Goal: Task Accomplishment & Management: Complete application form

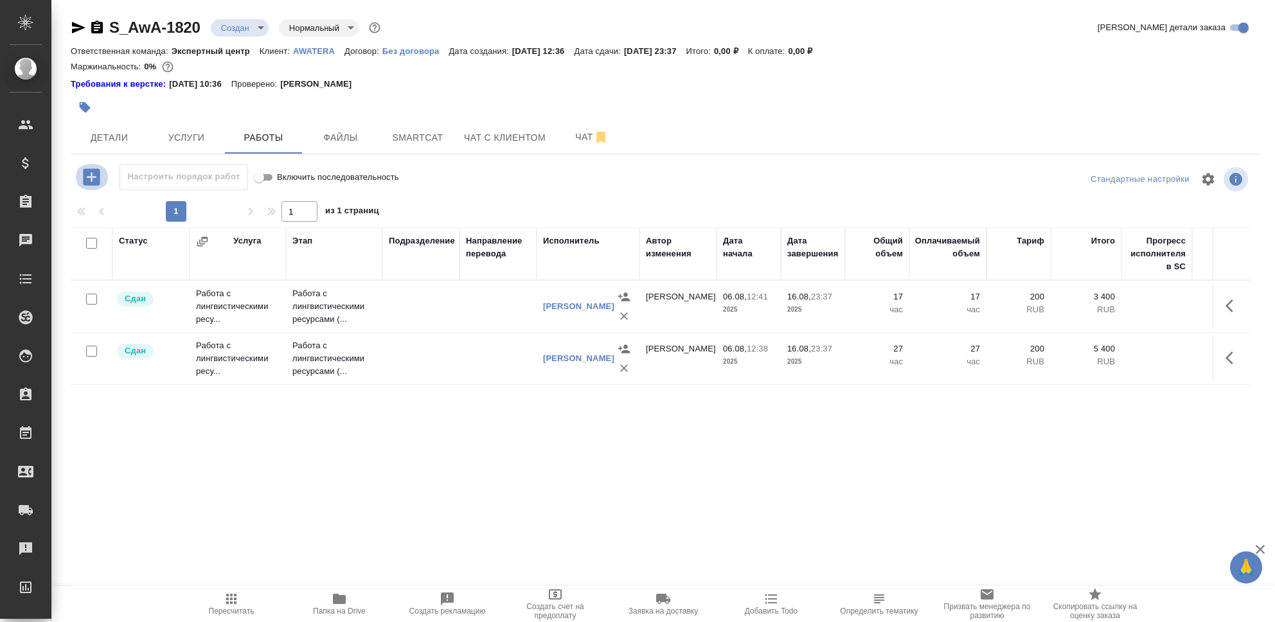
click at [88, 181] on icon "button" at bounding box center [91, 176] width 17 height 17
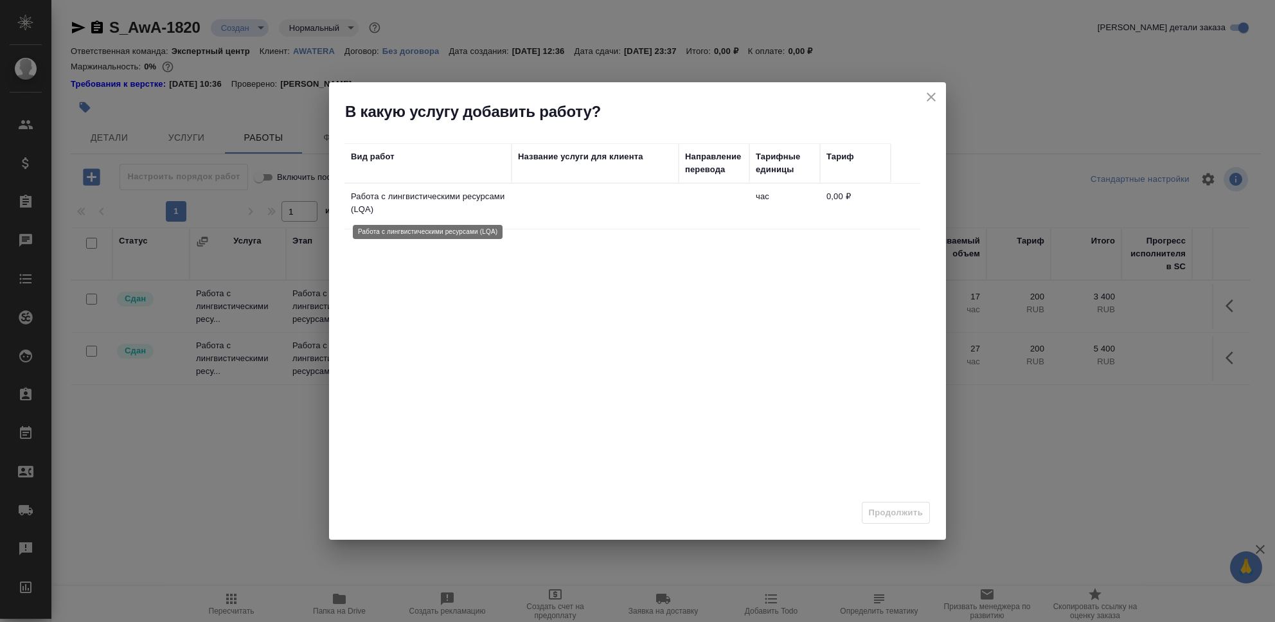
click at [503, 206] on p "Работа с лингвистическими ресурсами (LQA)" at bounding box center [428, 203] width 154 height 26
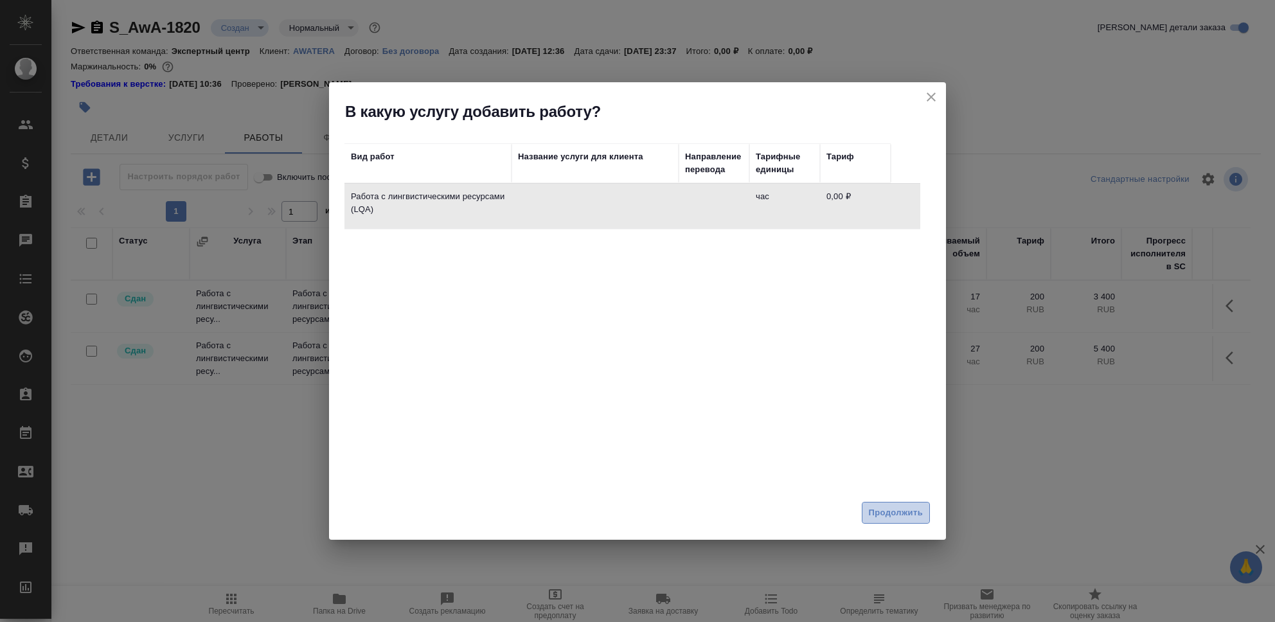
click at [877, 512] on span "Продолжить" at bounding box center [896, 513] width 54 height 15
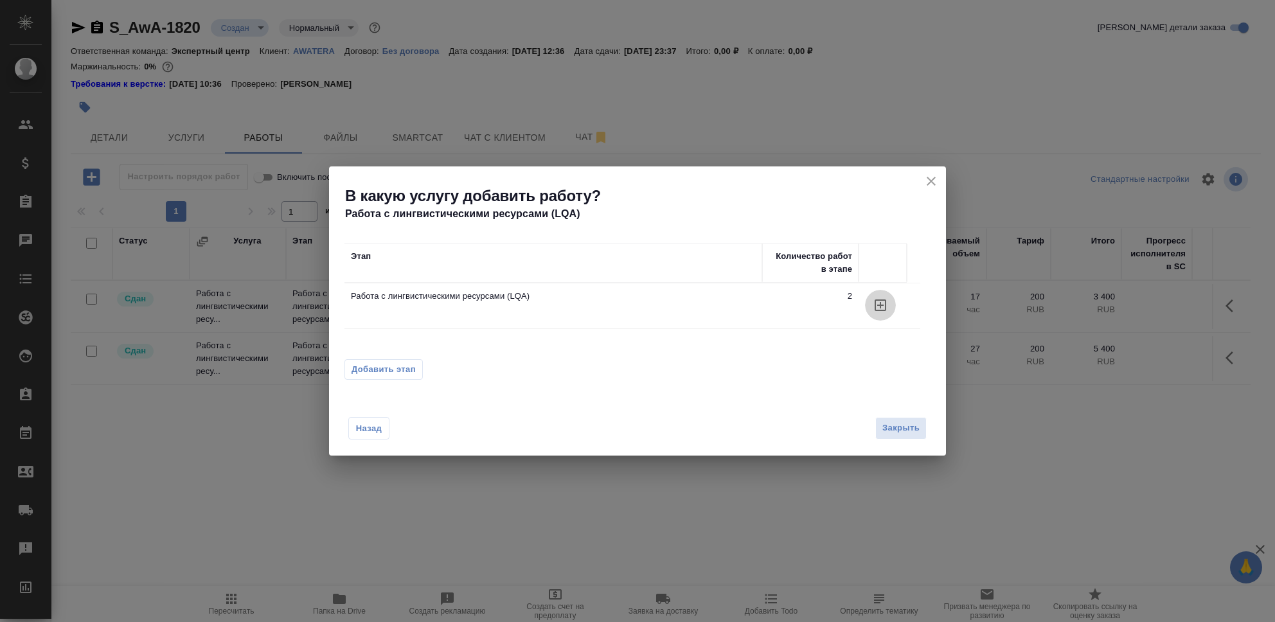
click at [880, 306] on icon "button" at bounding box center [881, 306] width 12 height 12
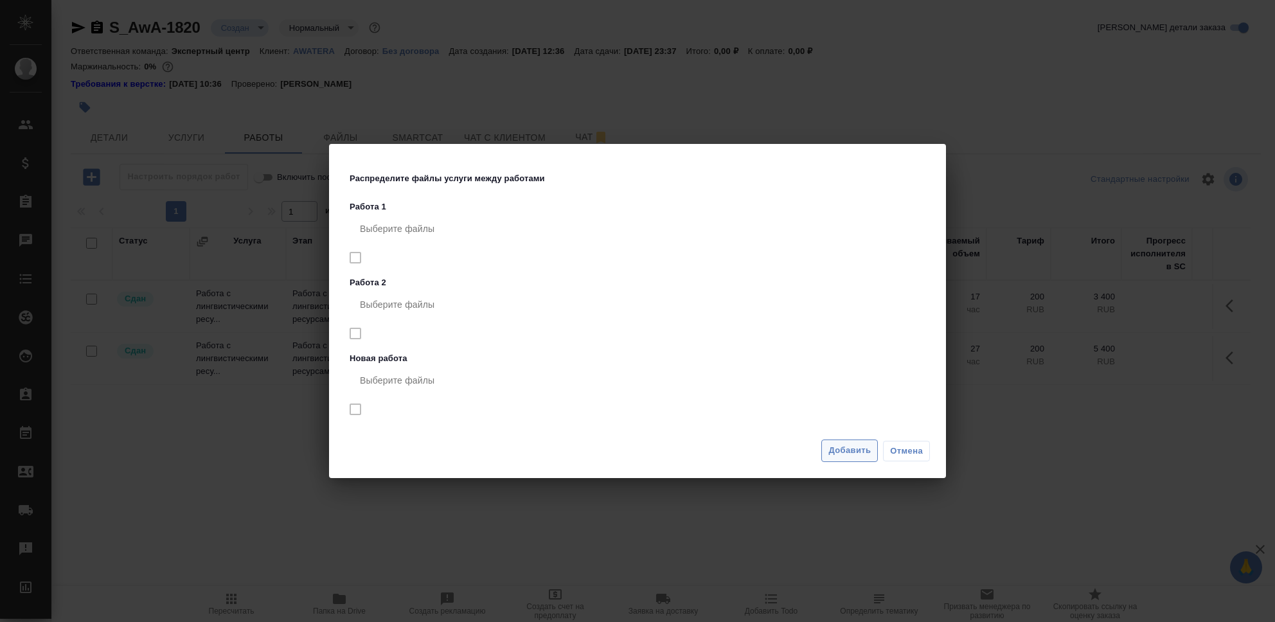
click at [857, 451] on span "Добавить" at bounding box center [850, 451] width 42 height 15
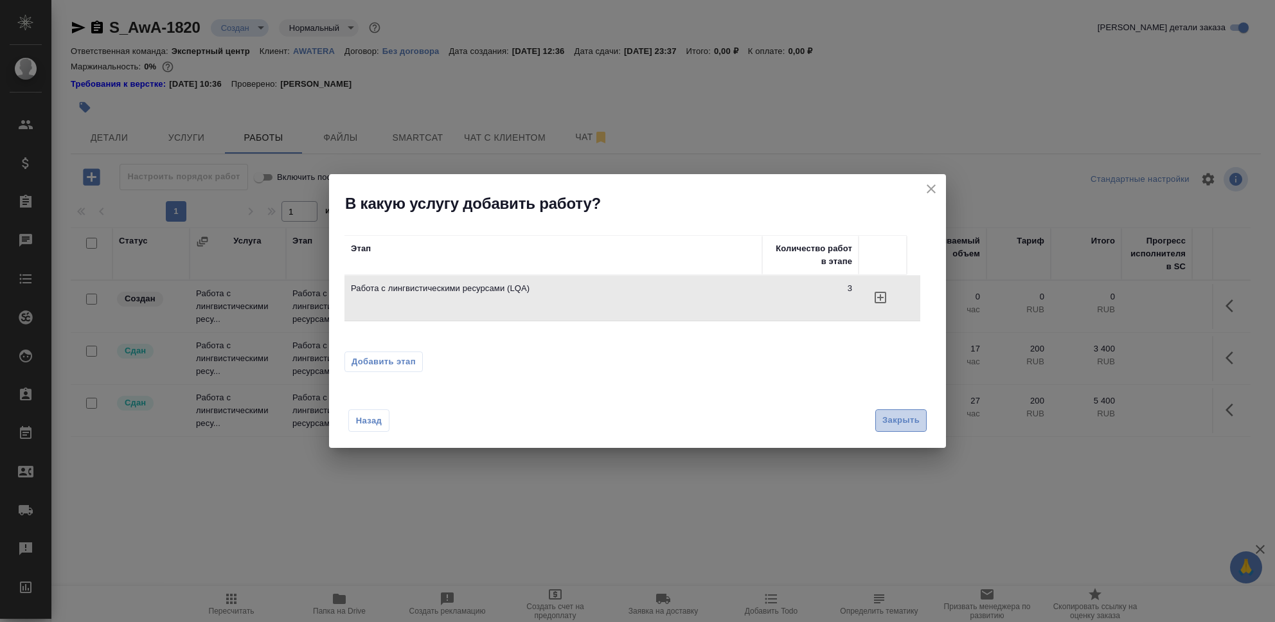
click at [897, 418] on span "Закрыть" at bounding box center [901, 420] width 37 height 15
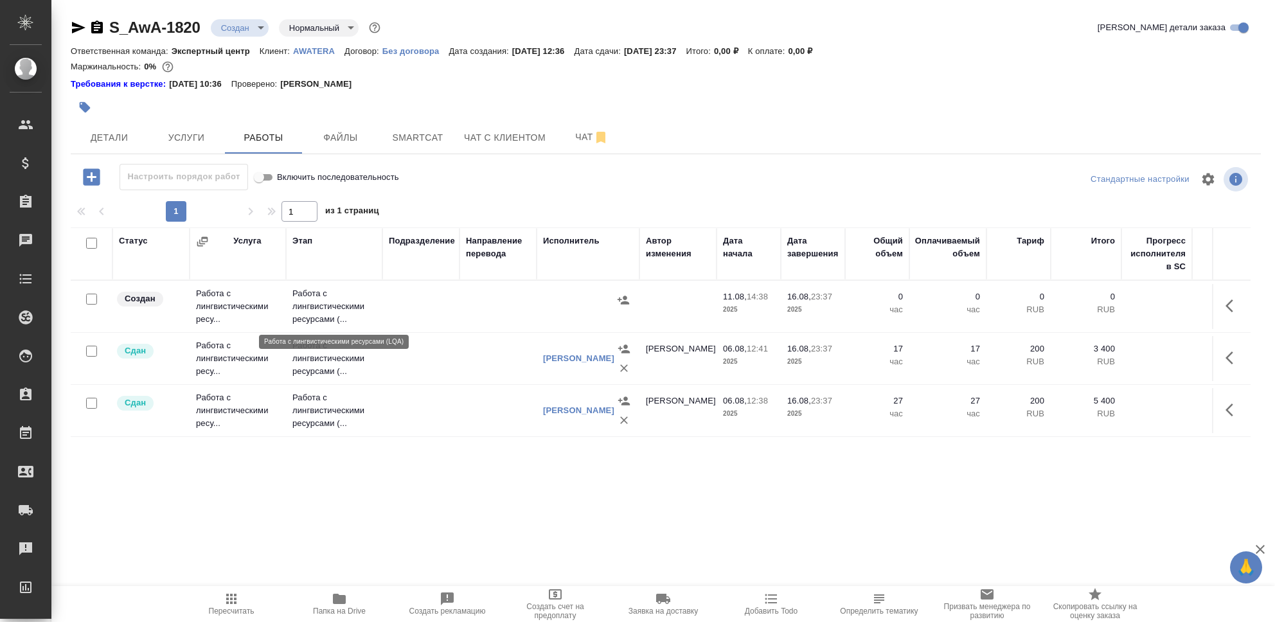
click at [320, 307] on p "Работа с лингвистическими ресурсами (..." at bounding box center [334, 306] width 84 height 39
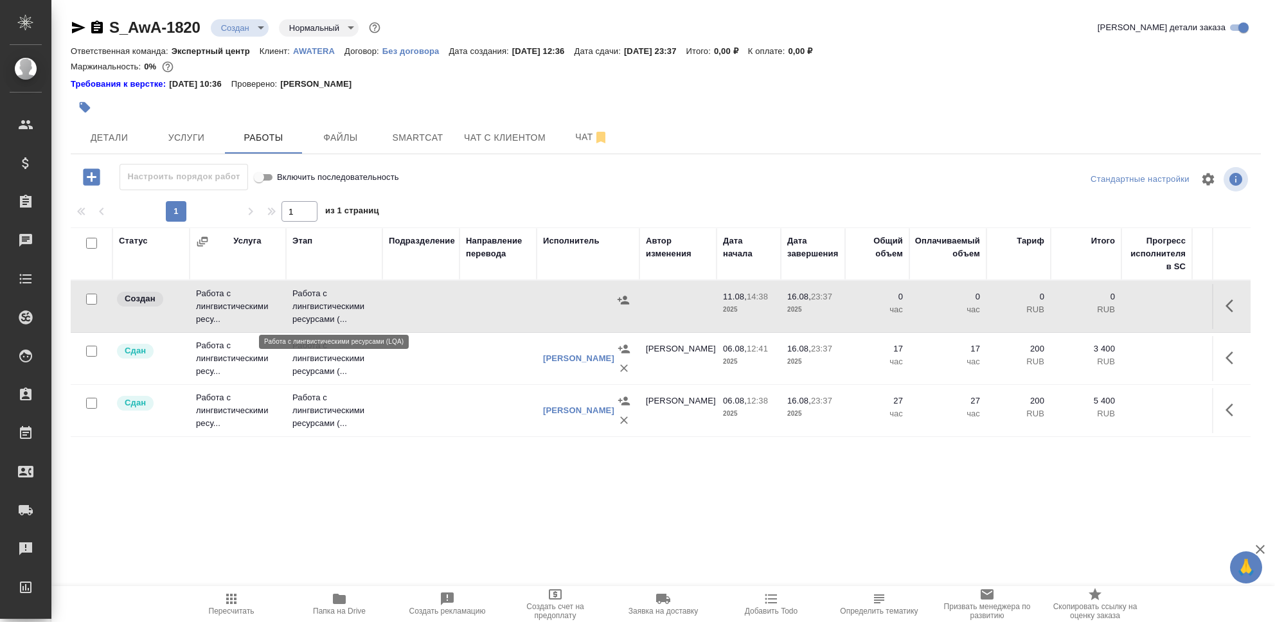
click at [320, 307] on p "Работа с лингвистическими ресурсами (..." at bounding box center [334, 306] width 84 height 39
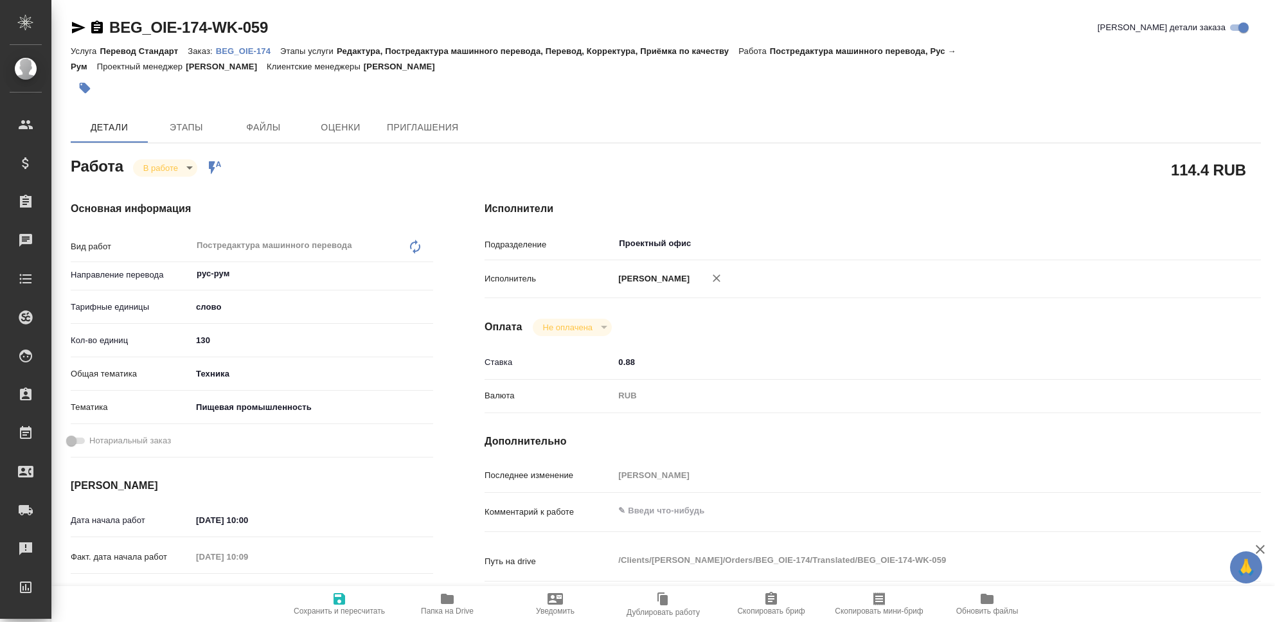
type textarea "x"
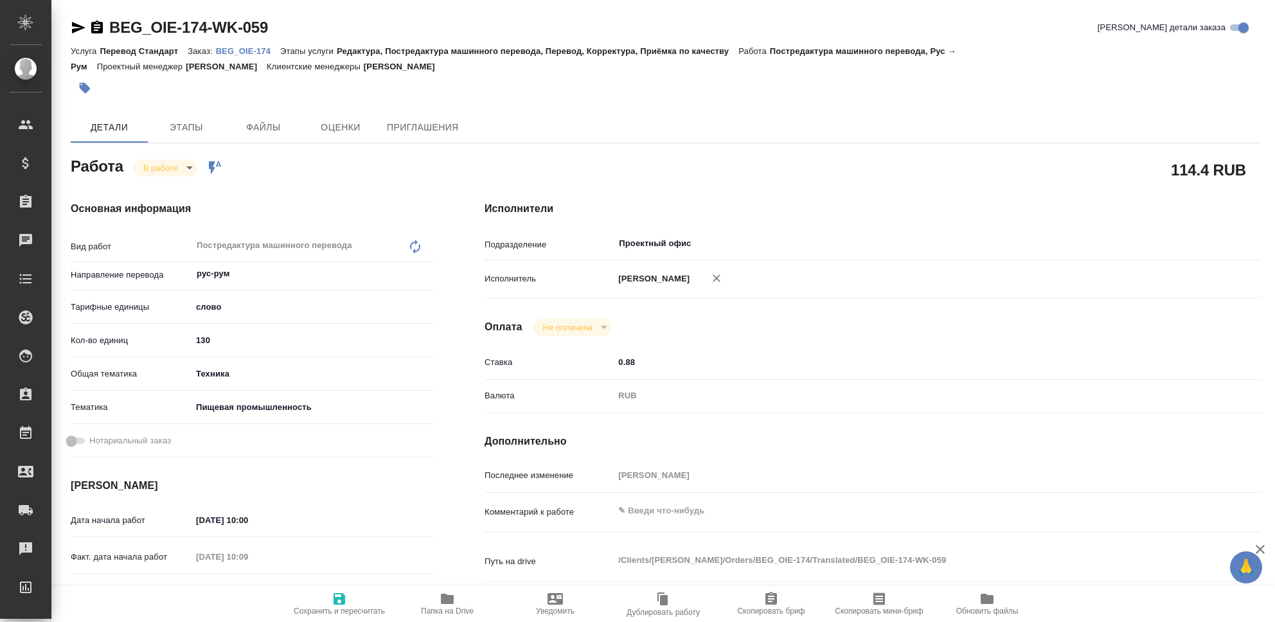
type textarea "x"
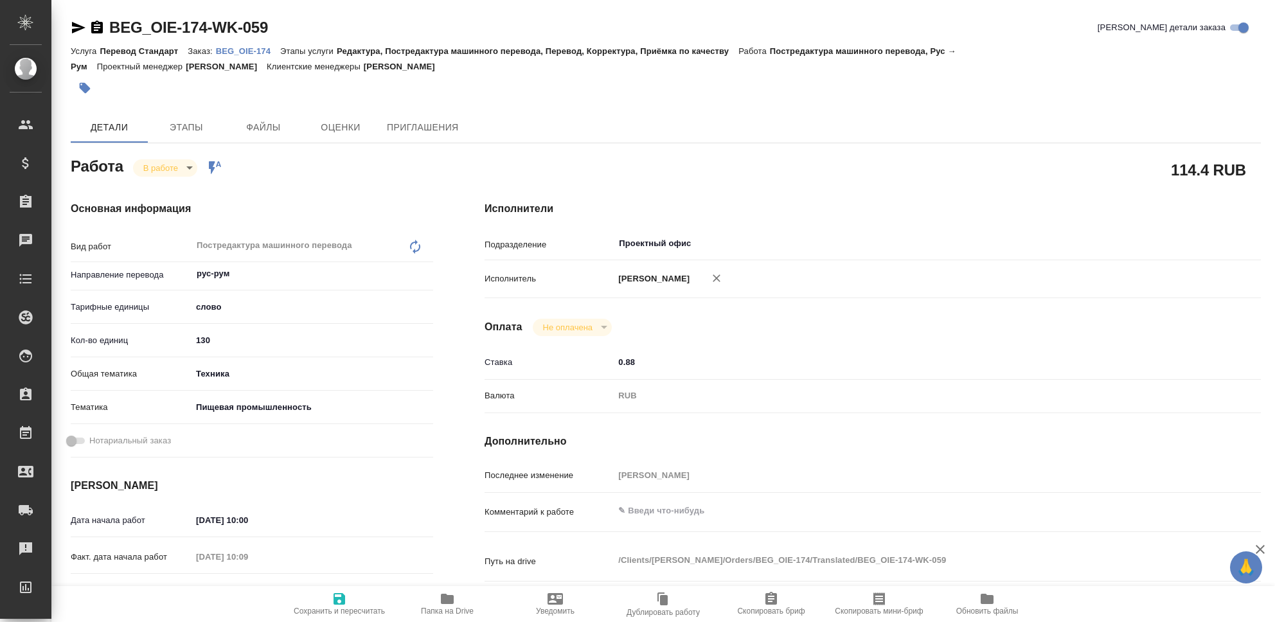
type textarea "x"
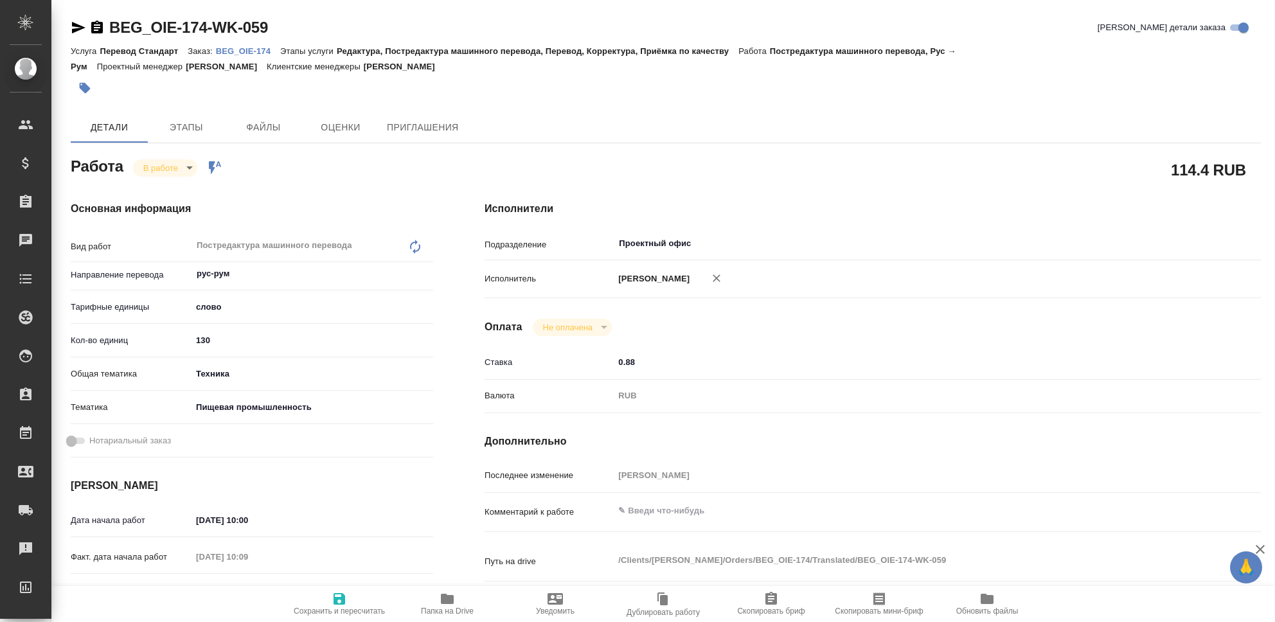
type textarea "x"
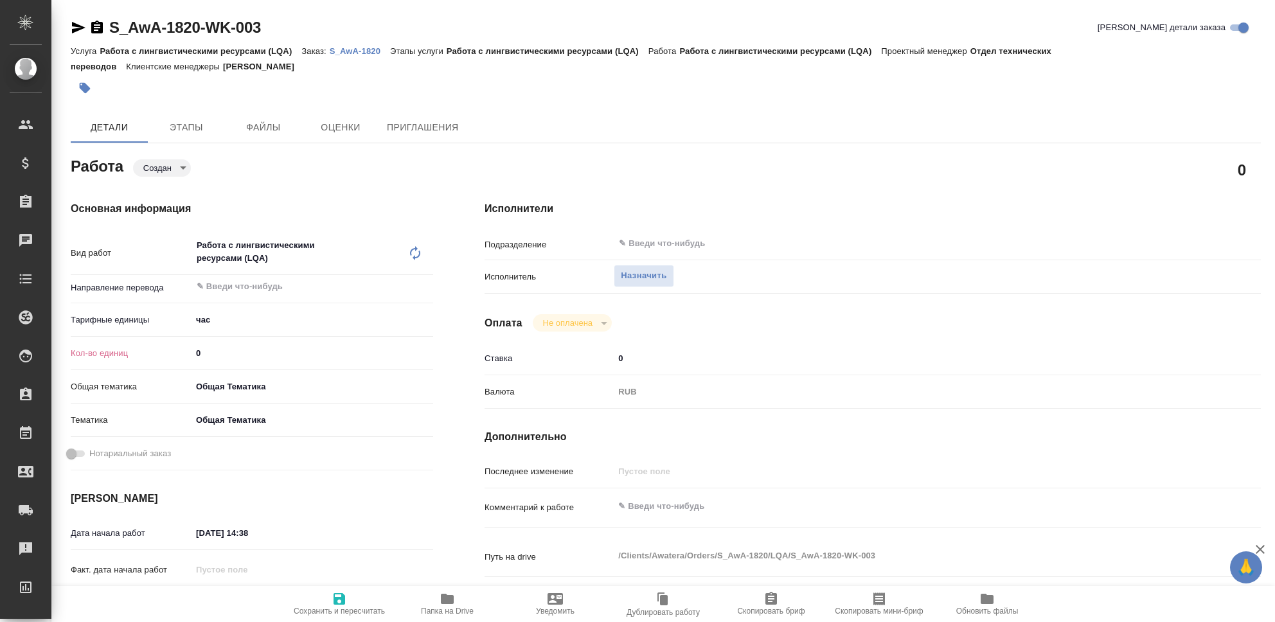
type textarea "x"
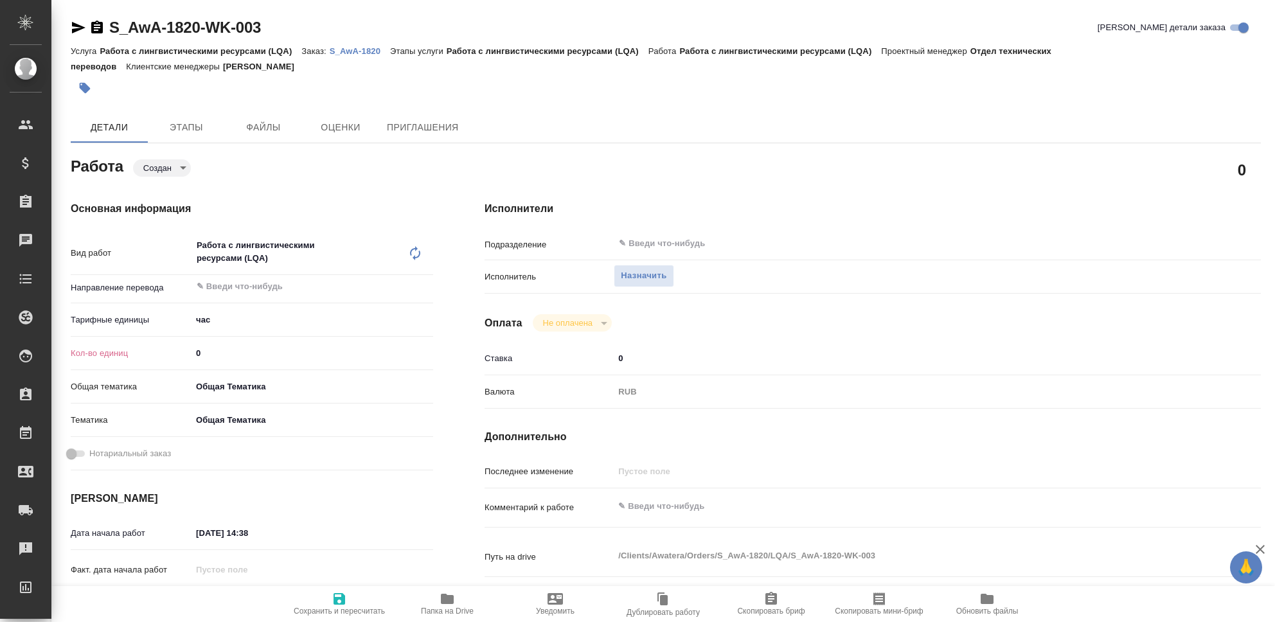
type textarea "x"
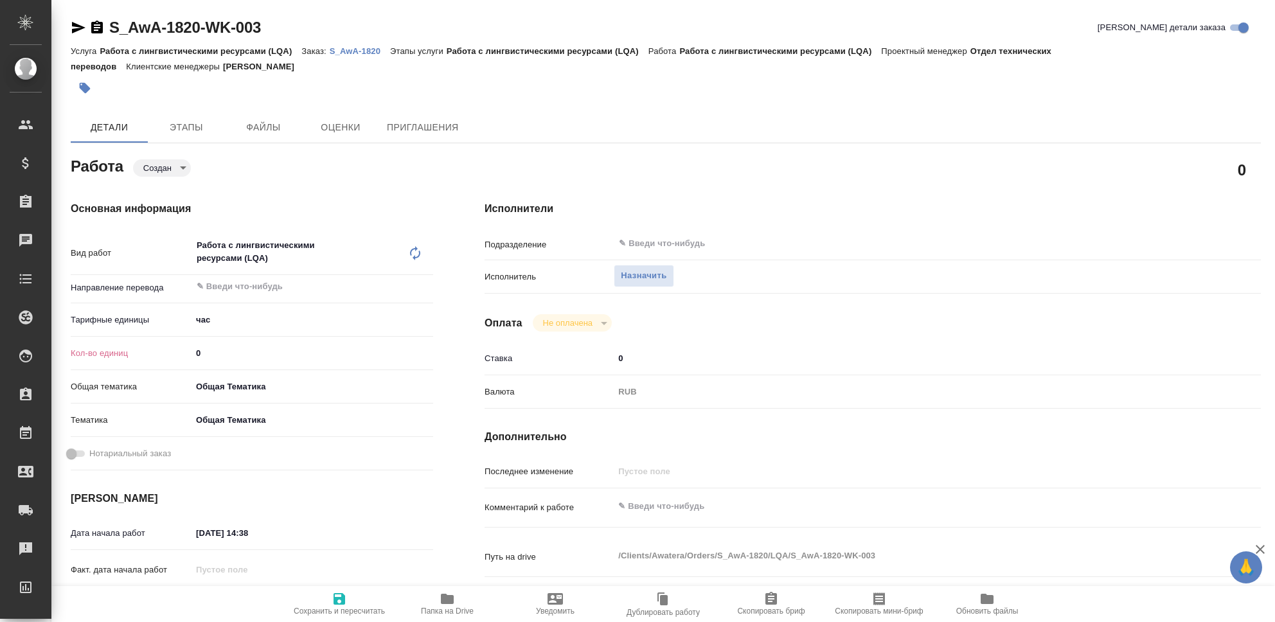
type textarea "x"
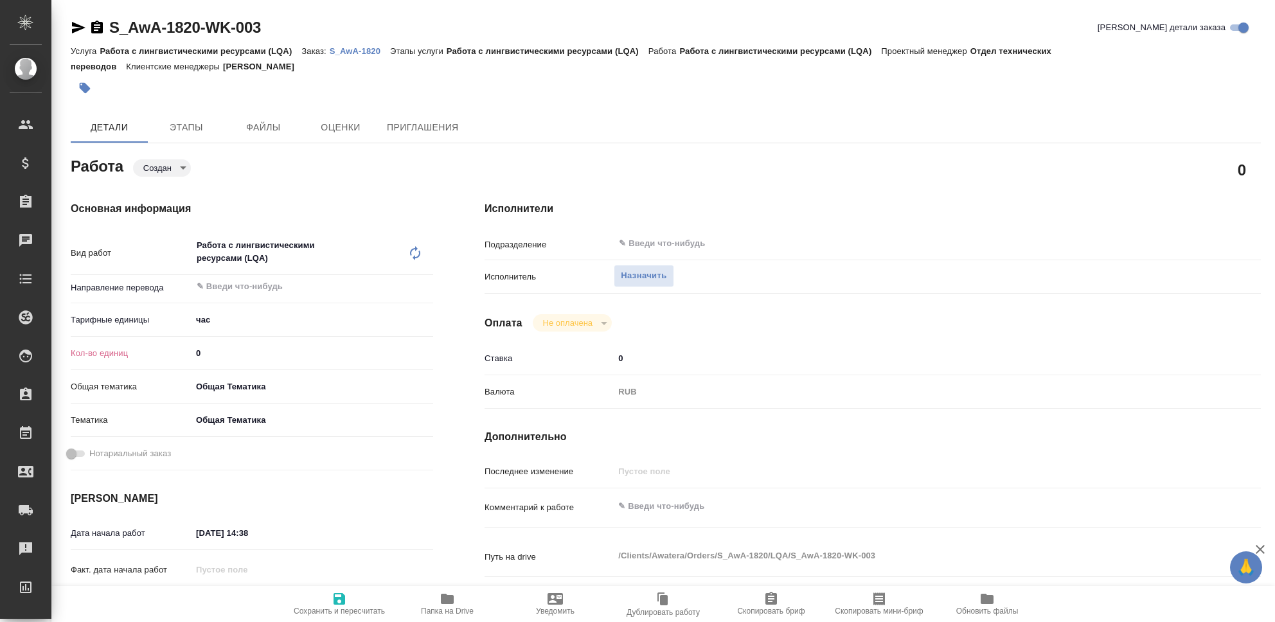
type textarea "x"
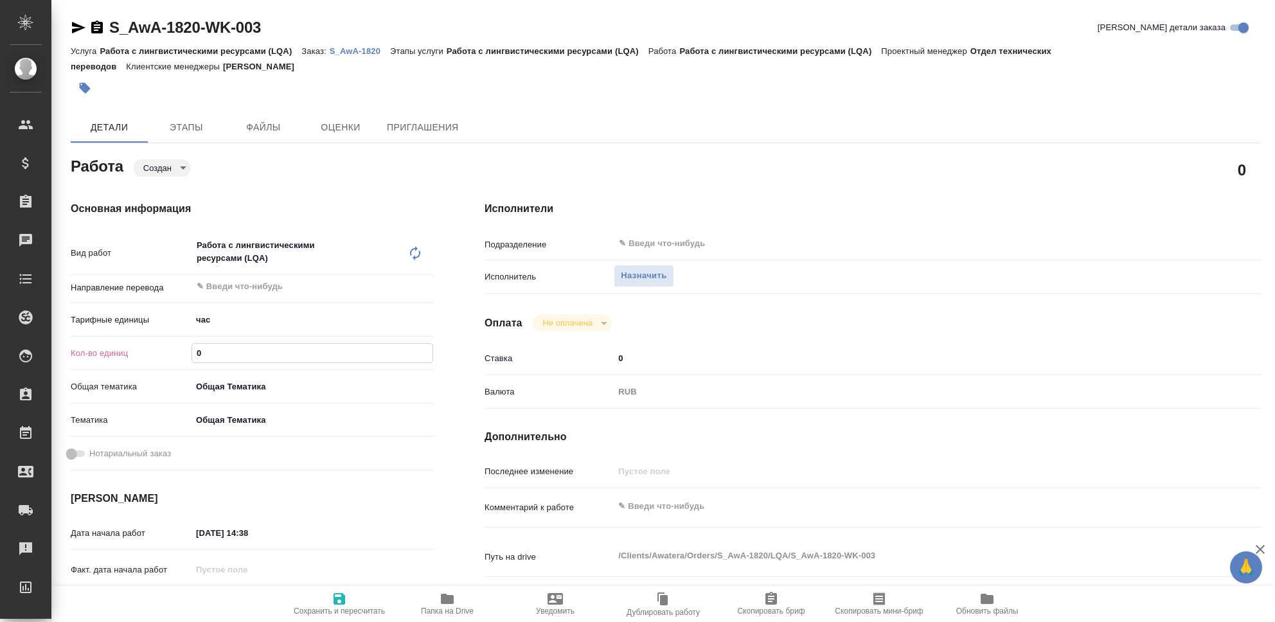
click at [207, 355] on input "0" at bounding box center [312, 353] width 240 height 19
type textarea "x"
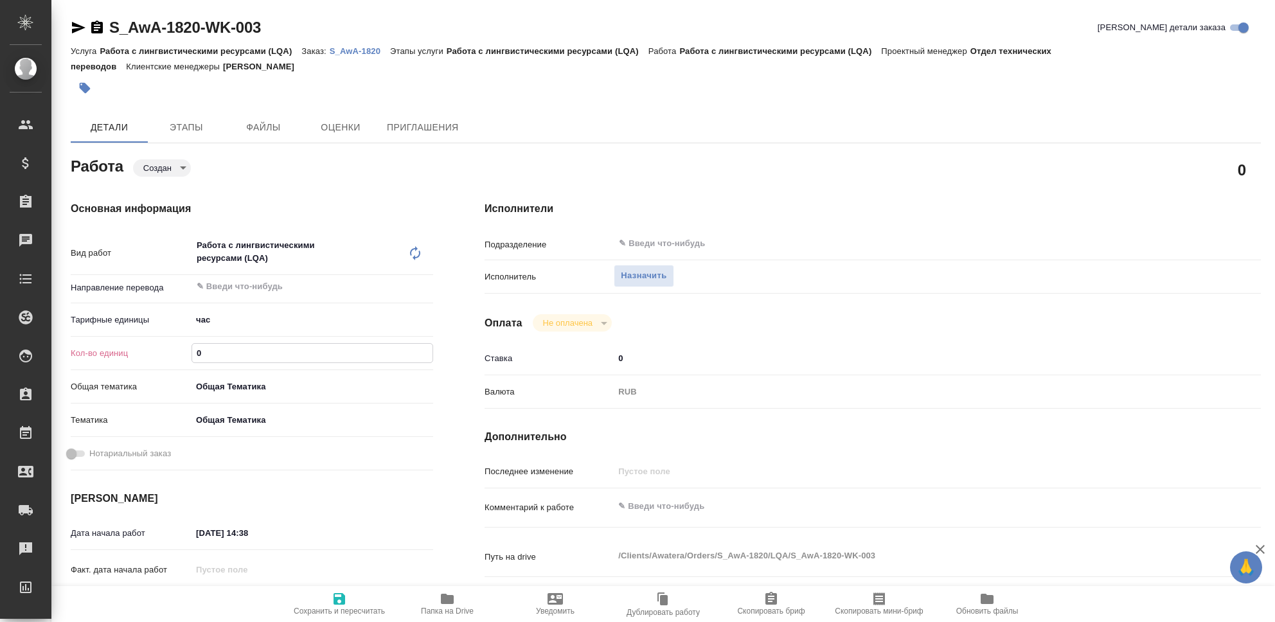
type textarea "x"
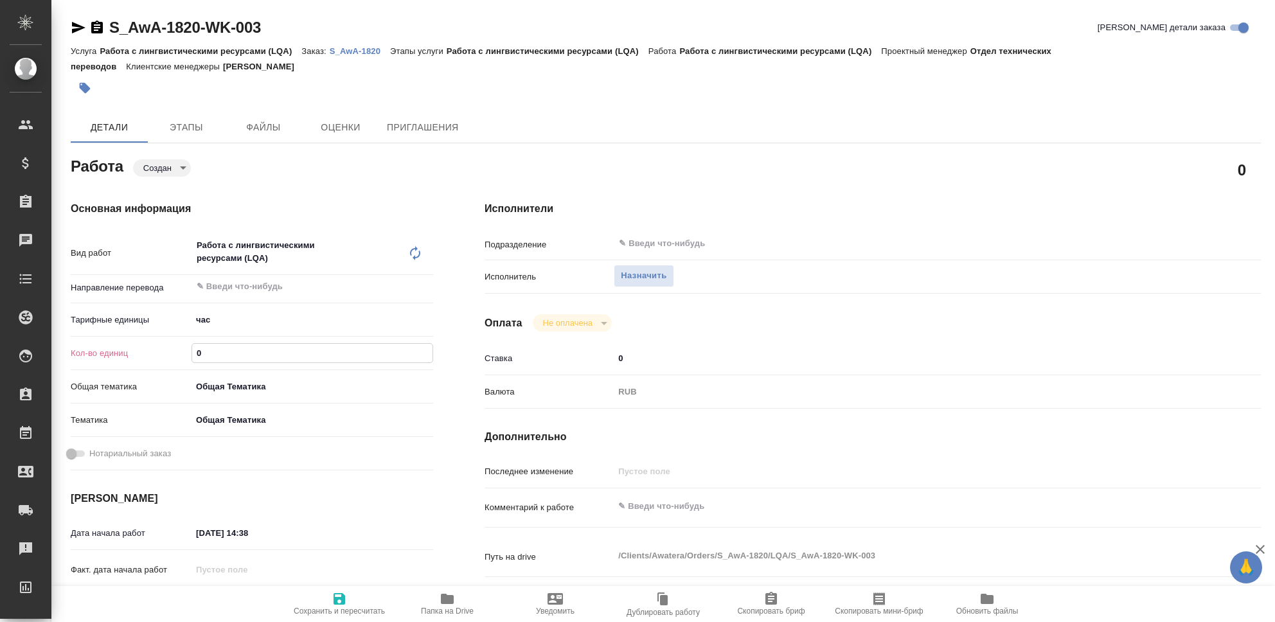
type textarea "x"
type input "5"
type textarea "x"
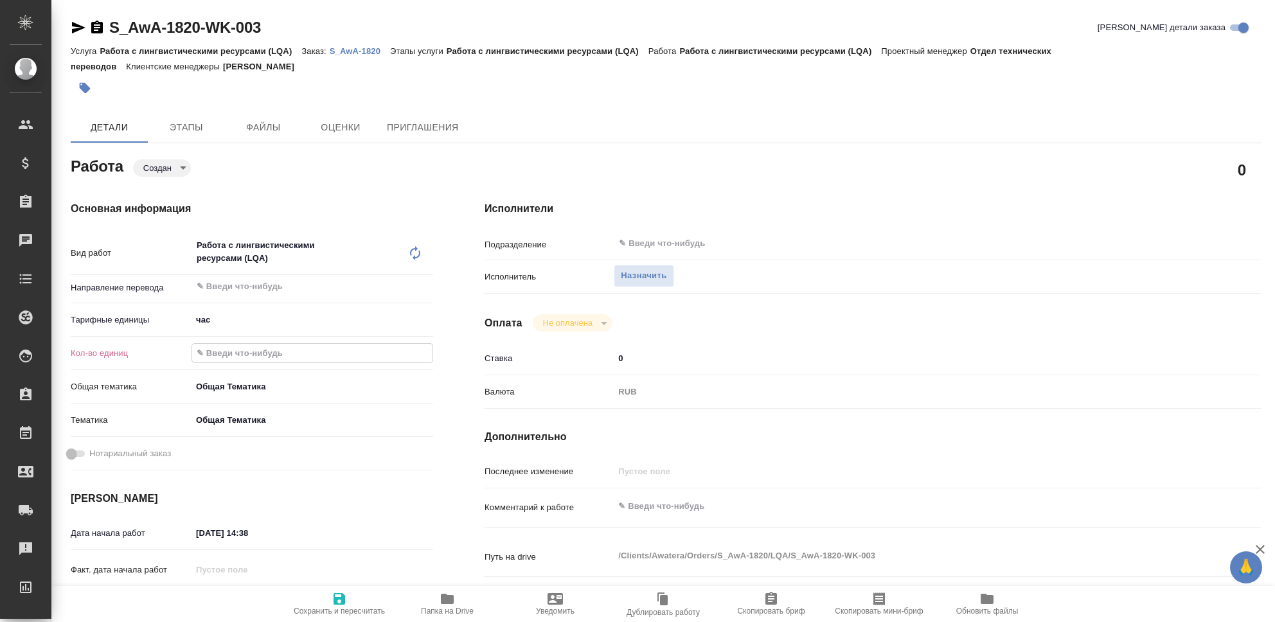
type textarea "x"
type input "52"
type textarea "x"
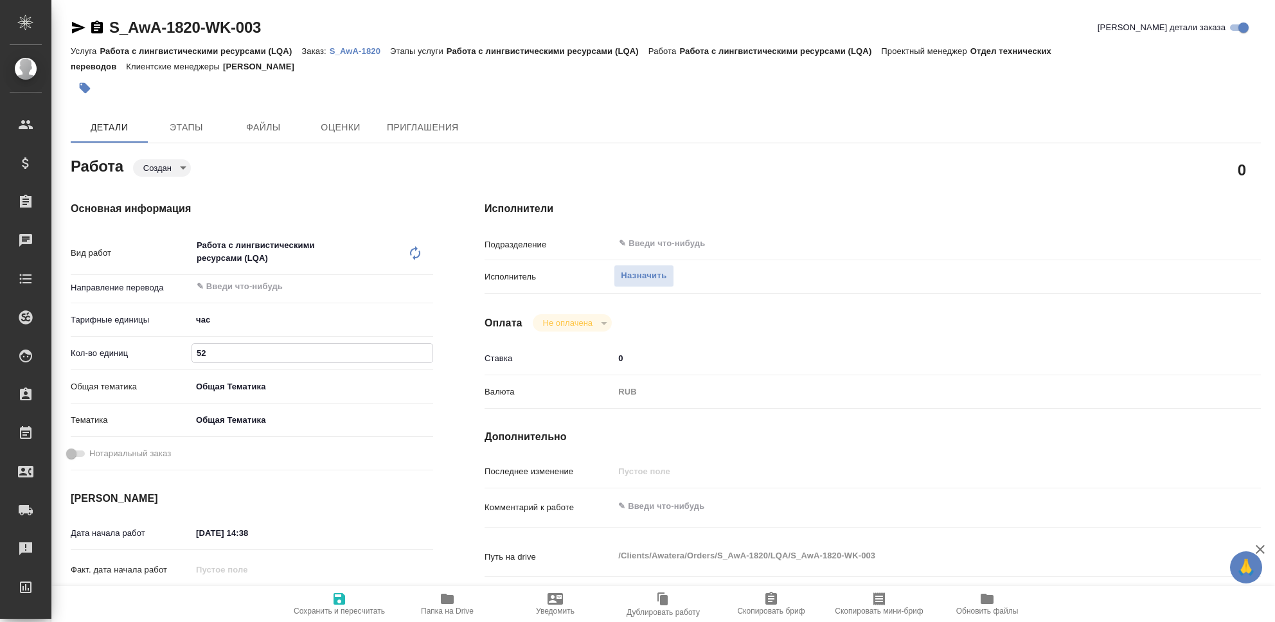
type textarea "x"
type input "52"
type textarea "x"
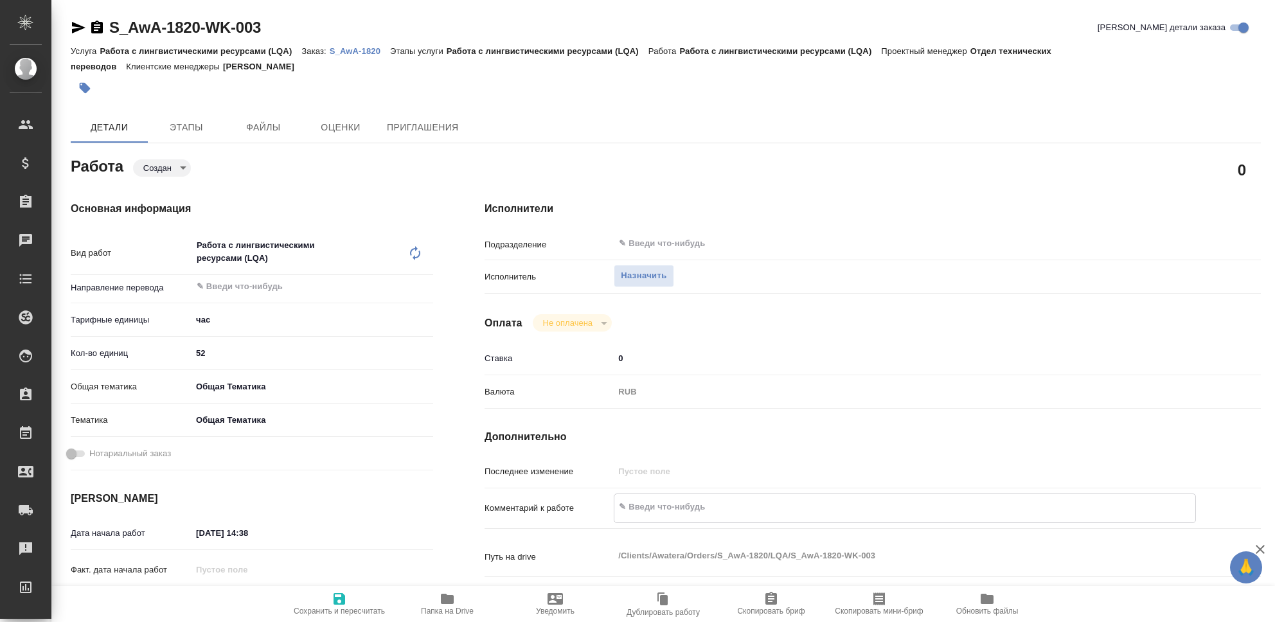
click at [654, 513] on textarea at bounding box center [905, 507] width 581 height 22
type textarea "x"
type textarea "Ч"
type textarea "x"
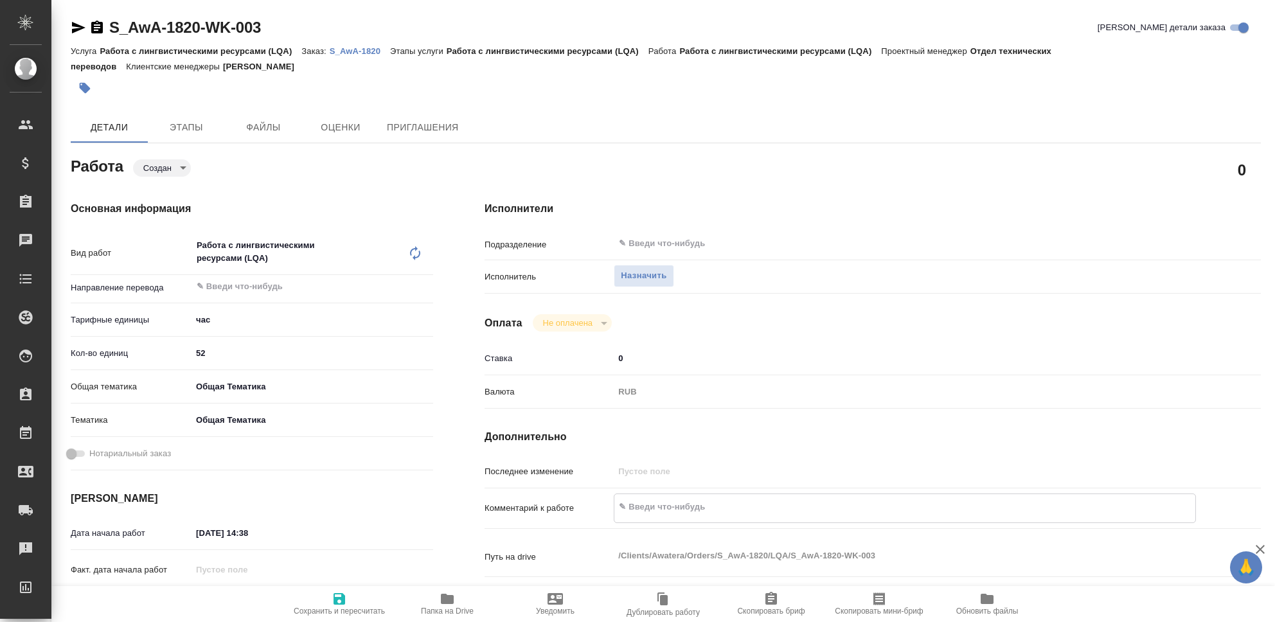
type textarea "x"
type textarea "Чи"
type textarea "x"
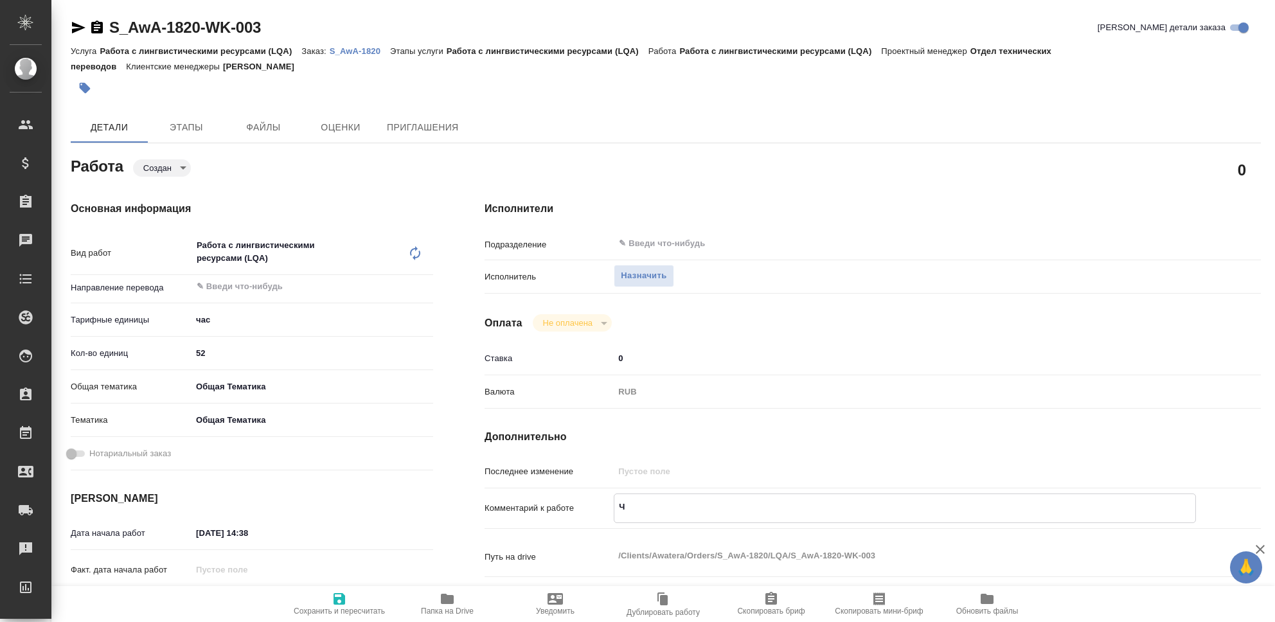
type textarea "x"
type textarea "Чис"
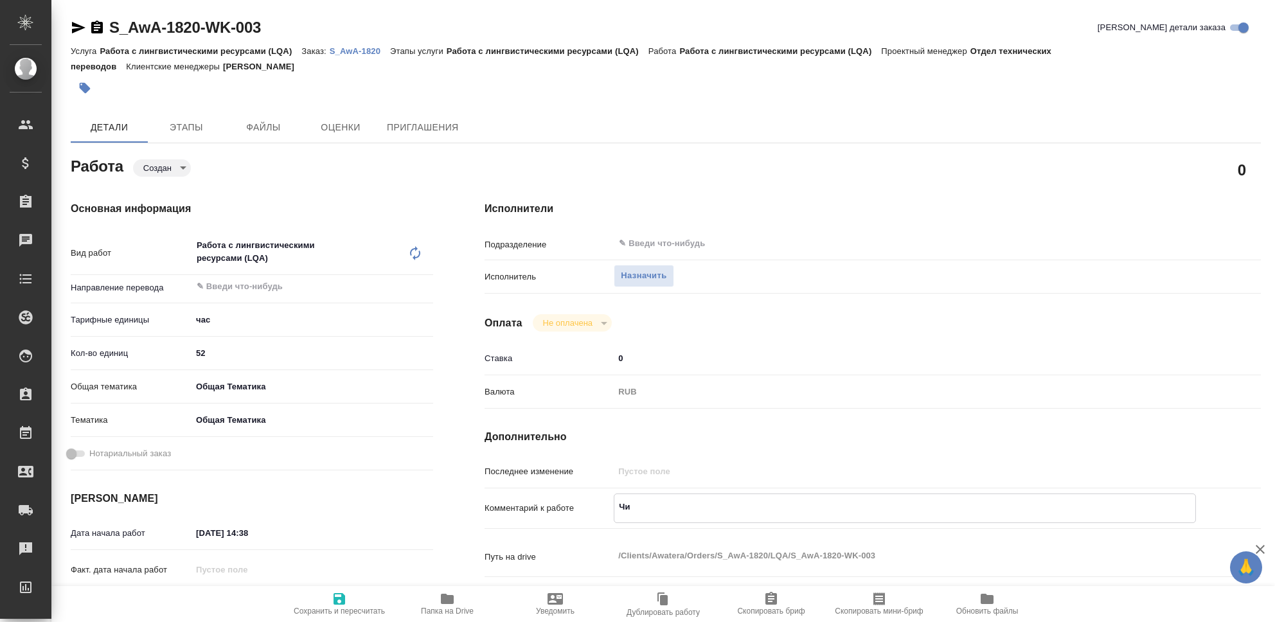
type textarea "x"
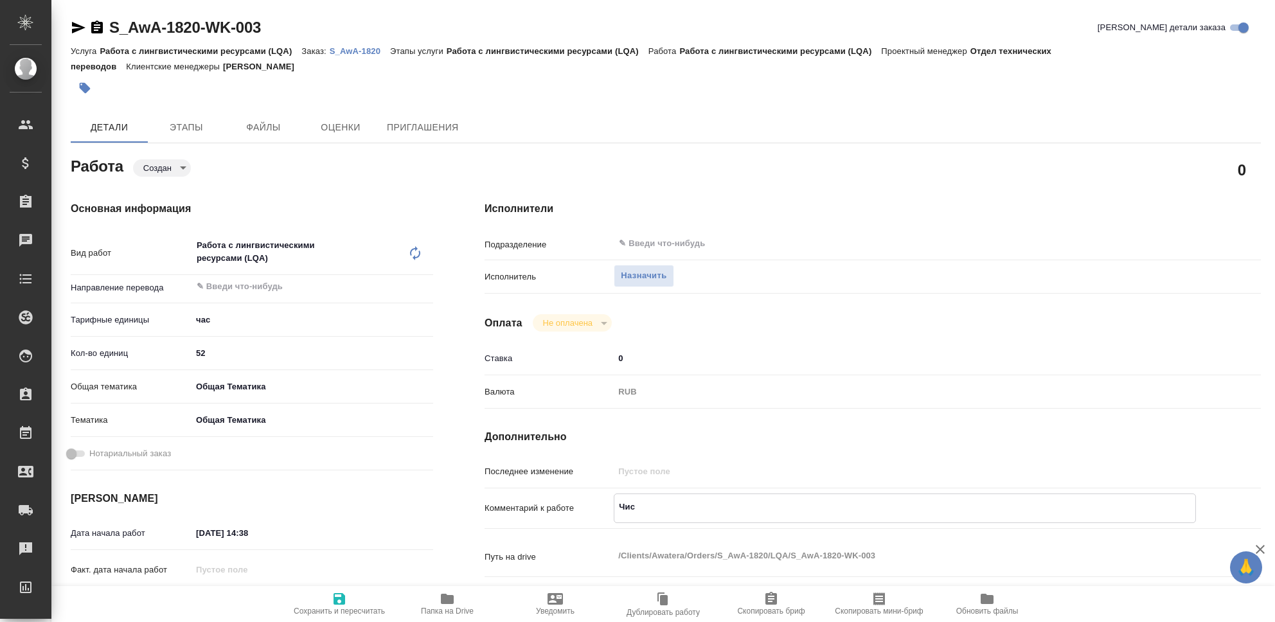
type textarea "Чист"
type textarea "x"
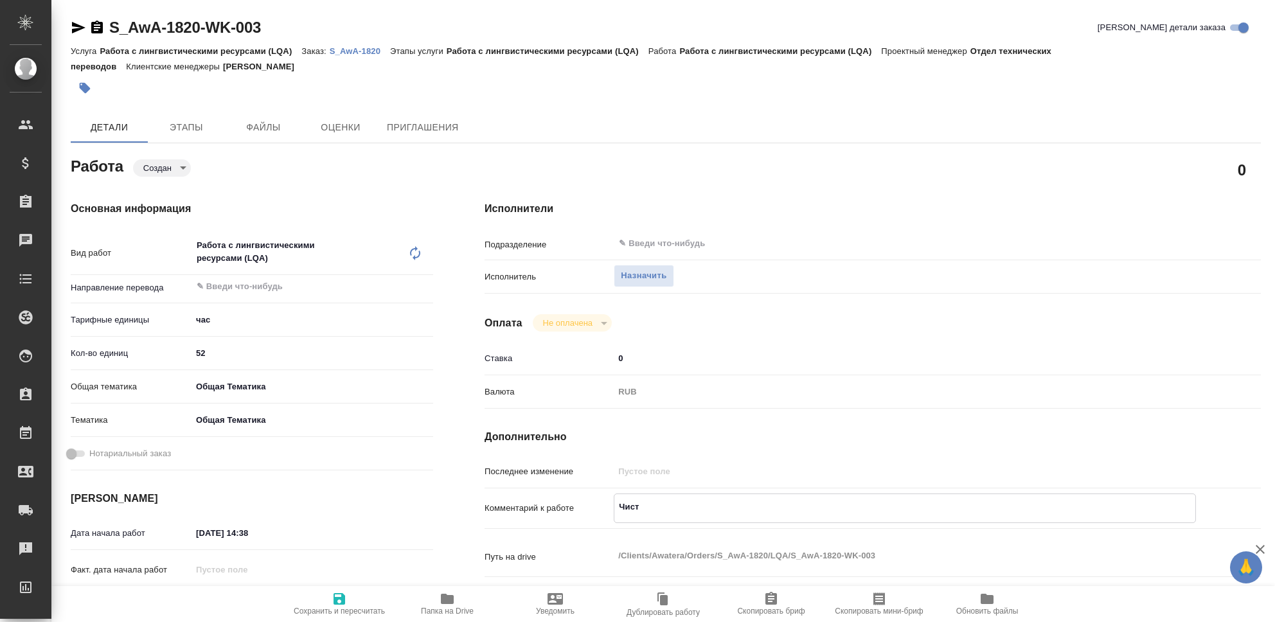
type textarea "x"
type textarea "Чистк"
type textarea "x"
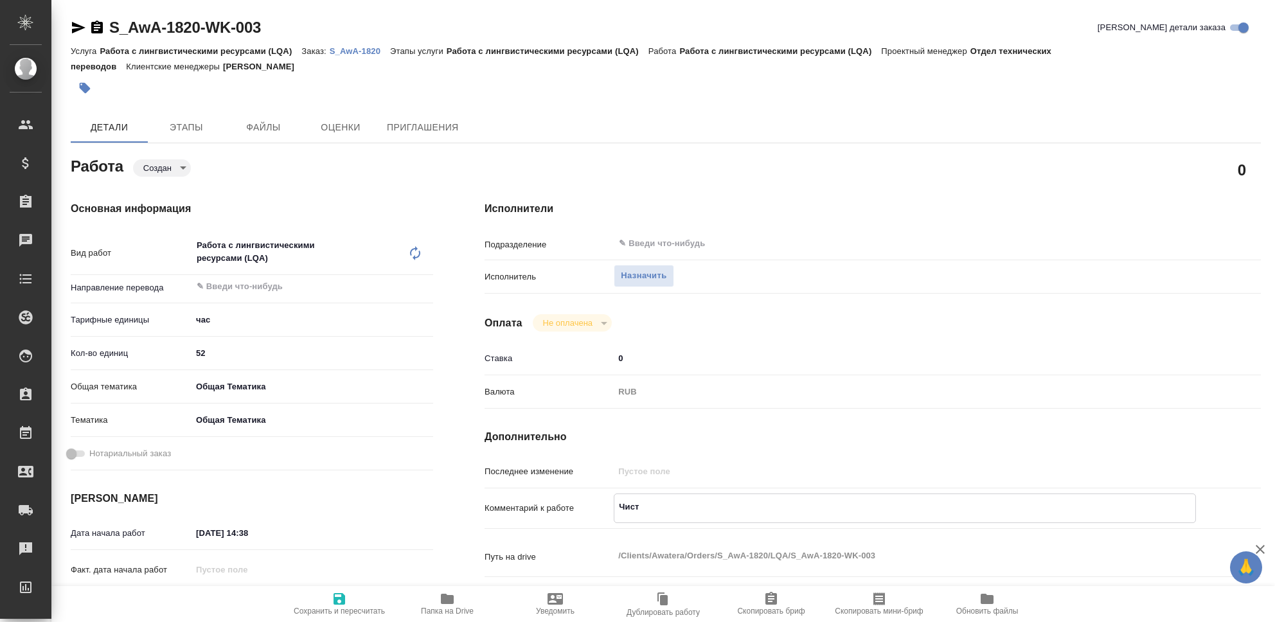
type textarea "x"
type textarea "Чистка"
type textarea "x"
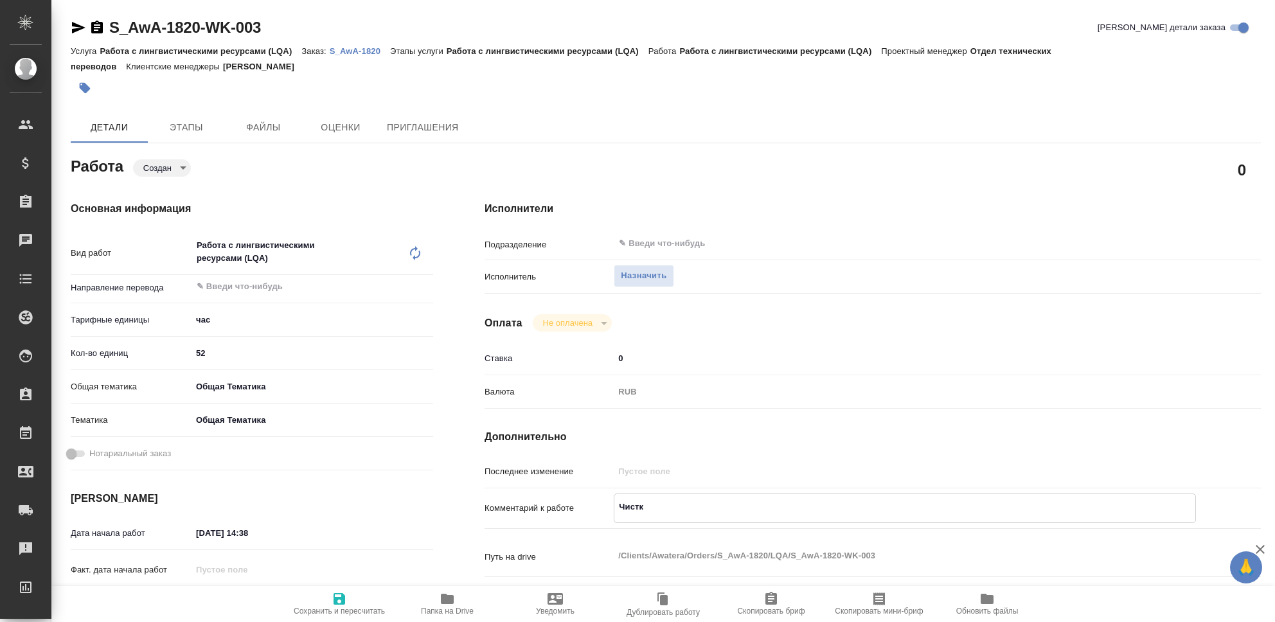
type textarea "x"
type textarea "Чистка"
type textarea "x"
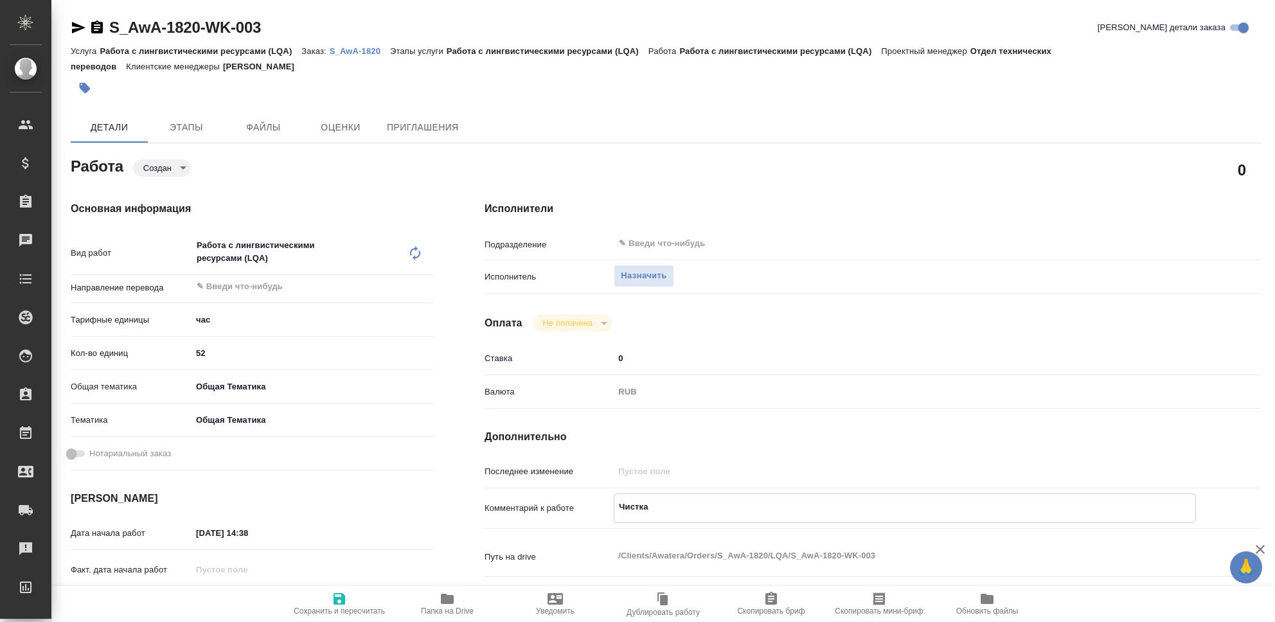
type textarea "x"
type textarea "Чистка Т"
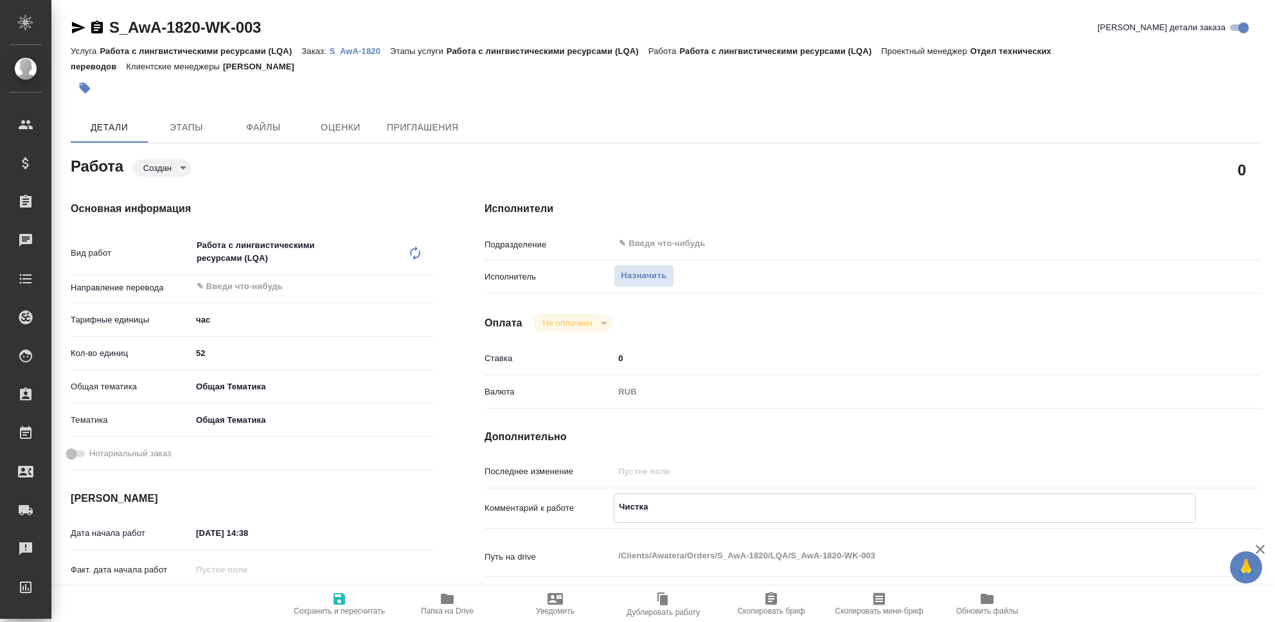
type textarea "x"
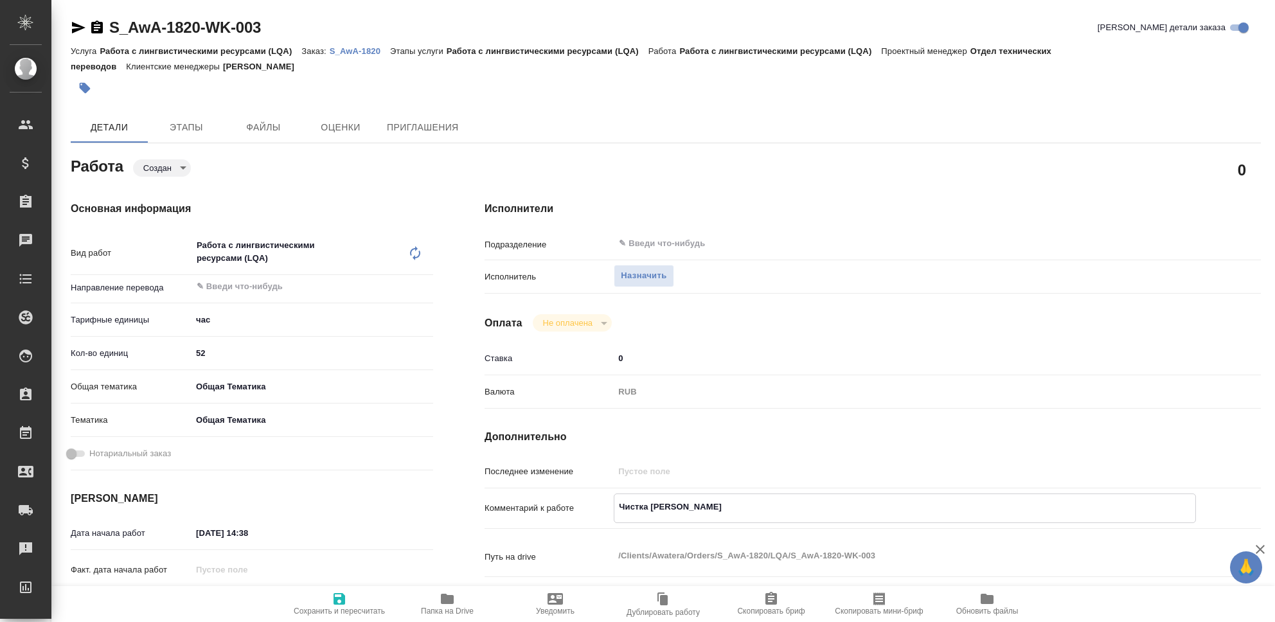
type textarea "Чистка ТМ"
type textarea "x"
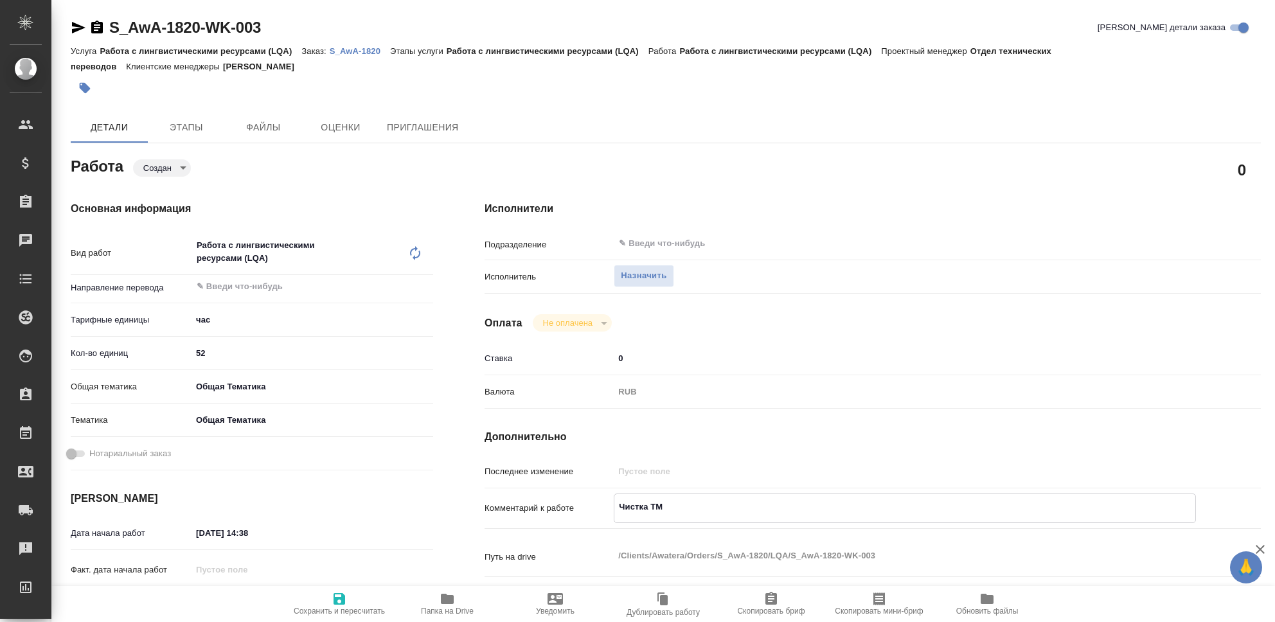
type textarea "x"
type textarea "Чистка ТМ,"
type textarea "x"
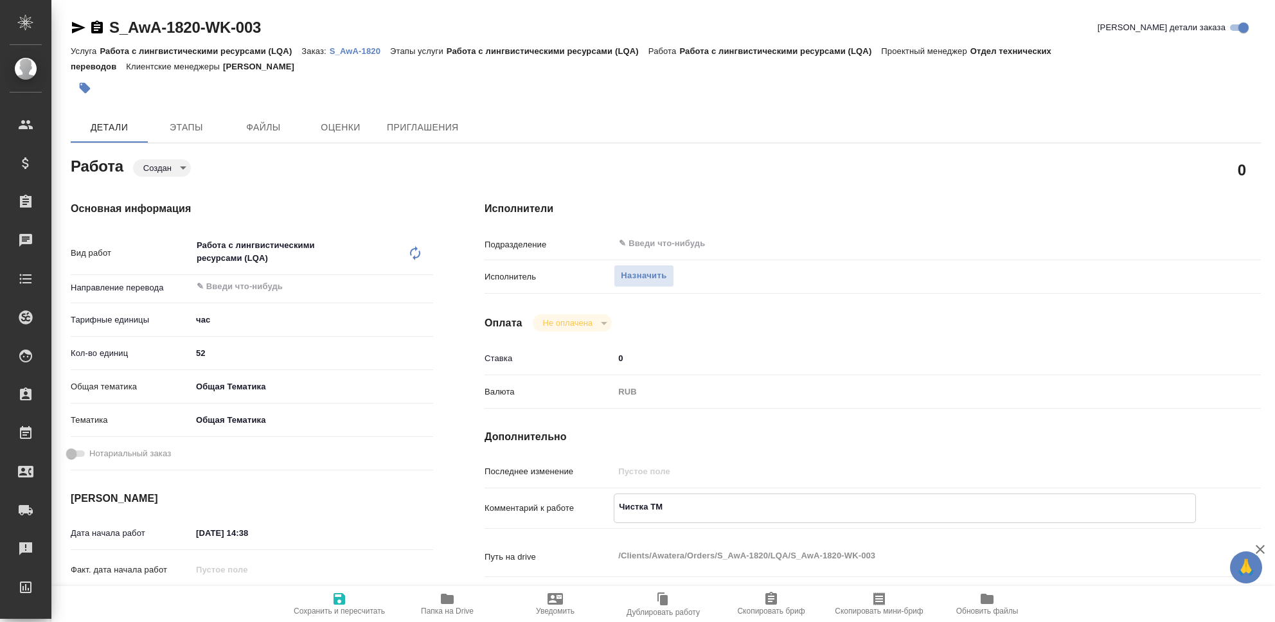
type textarea "x"
type textarea "Чистка ТМ,"
type textarea "x"
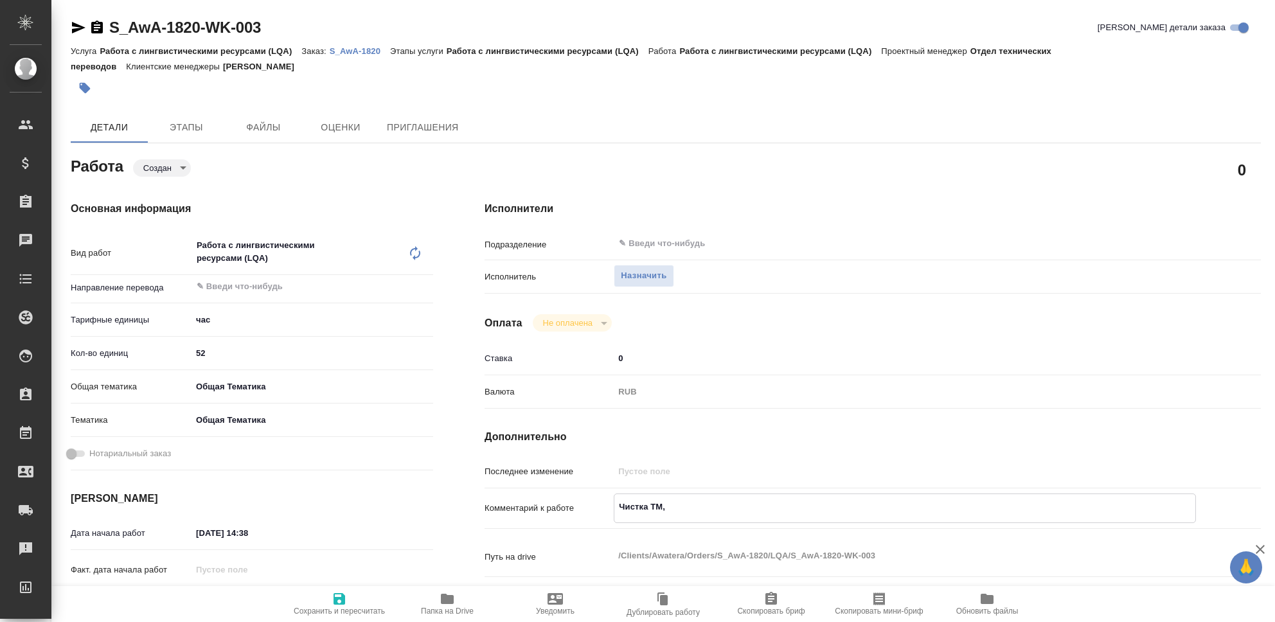
type textarea "x"
type textarea "Чистка ТМ, О"
type textarea "x"
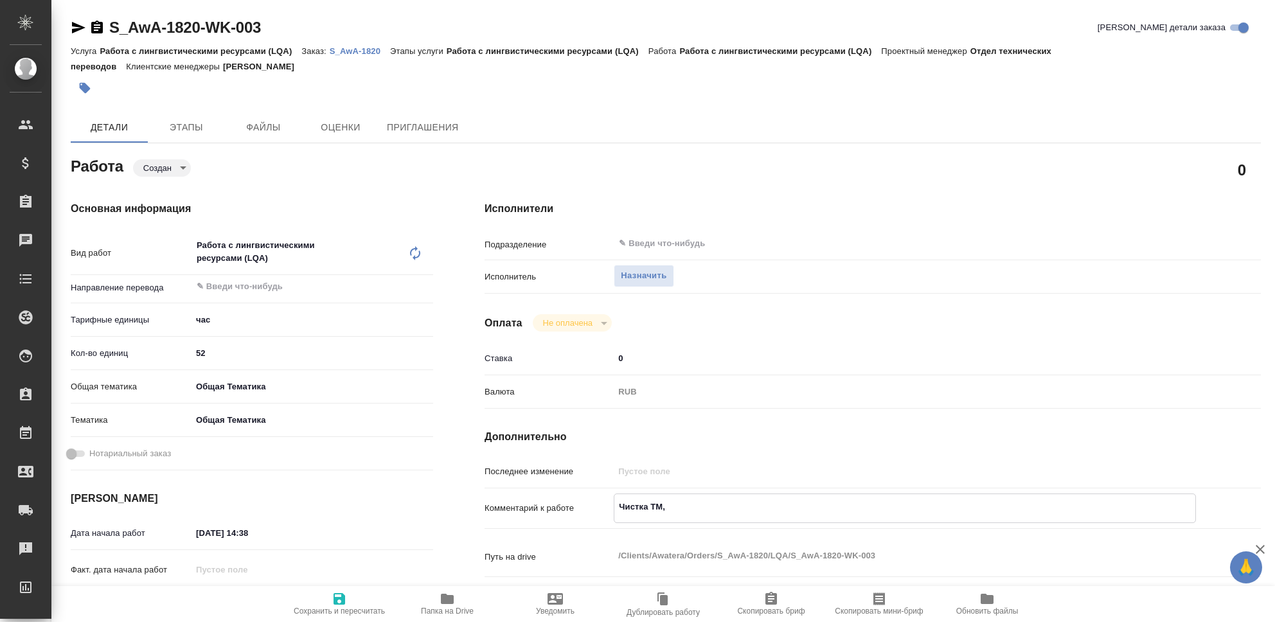
type textarea "x"
type textarea "Чистка ТМ, Ор"
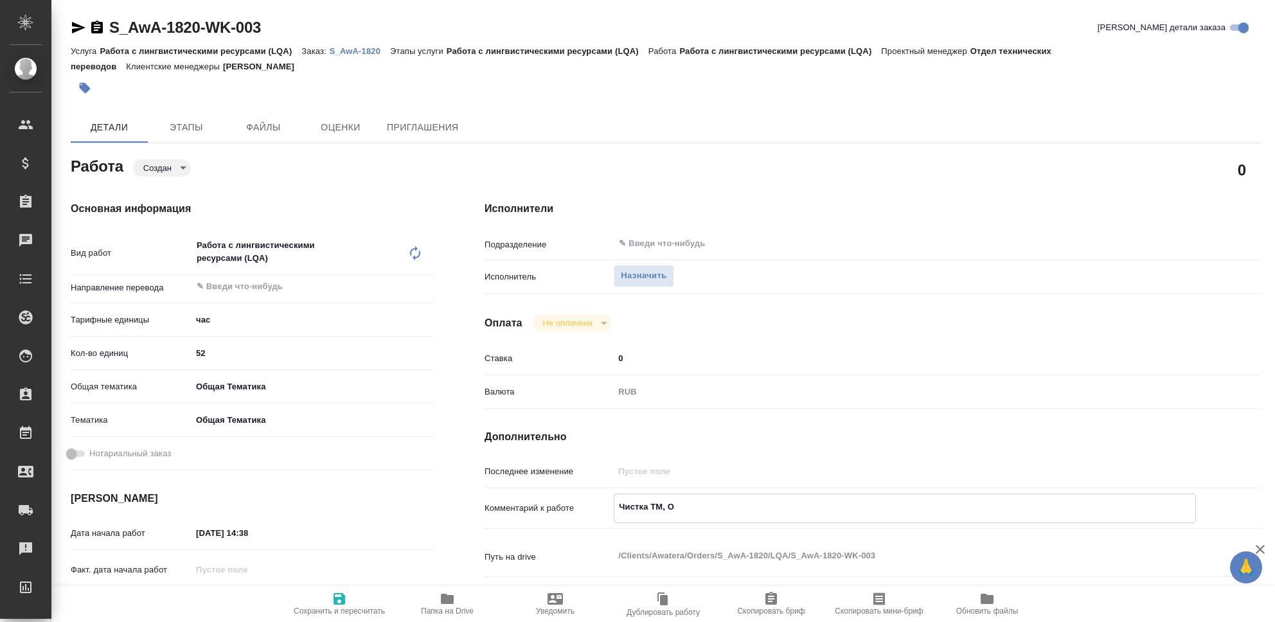
type textarea "x"
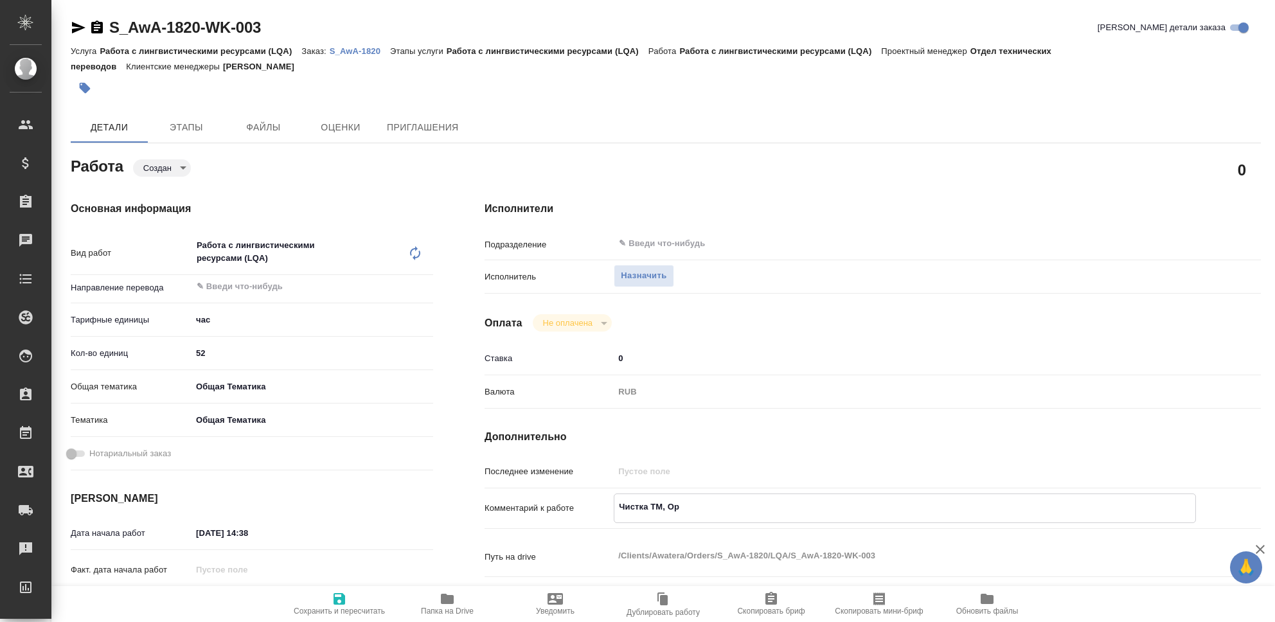
type textarea "Чистка ТМ, Ори"
type textarea "x"
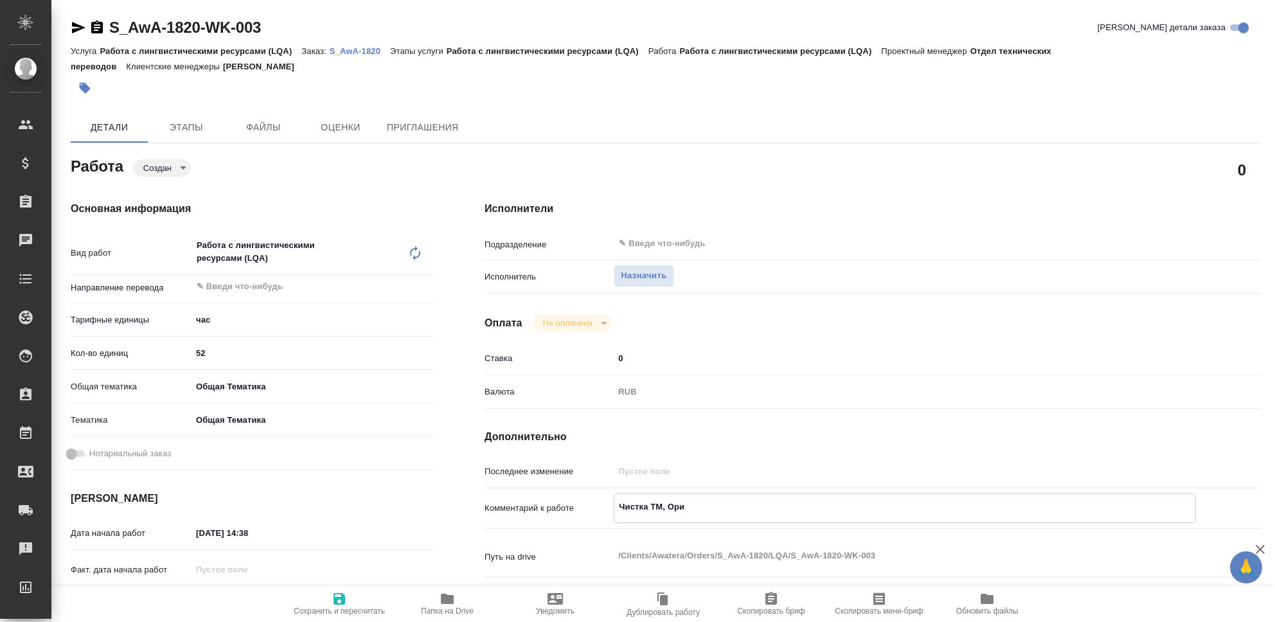
type textarea "x"
type textarea "Чистка ТМ, Орио"
type textarea "x"
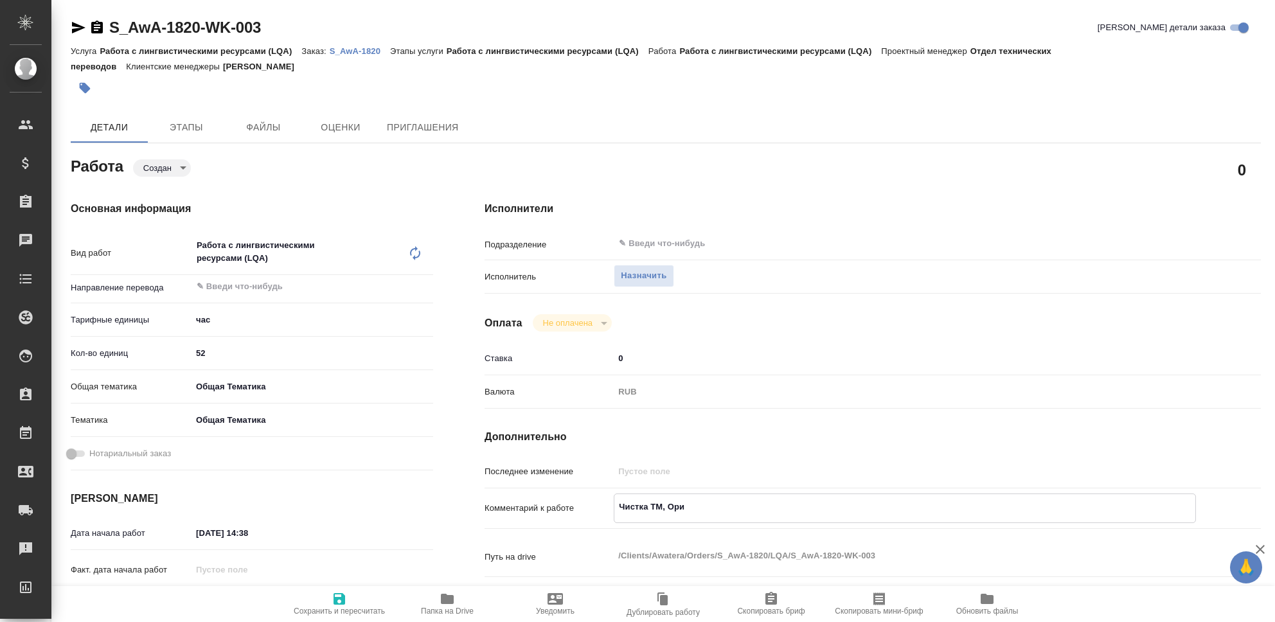
type textarea "x"
type textarea "Чистка ТМ, Орион"
type textarea "x"
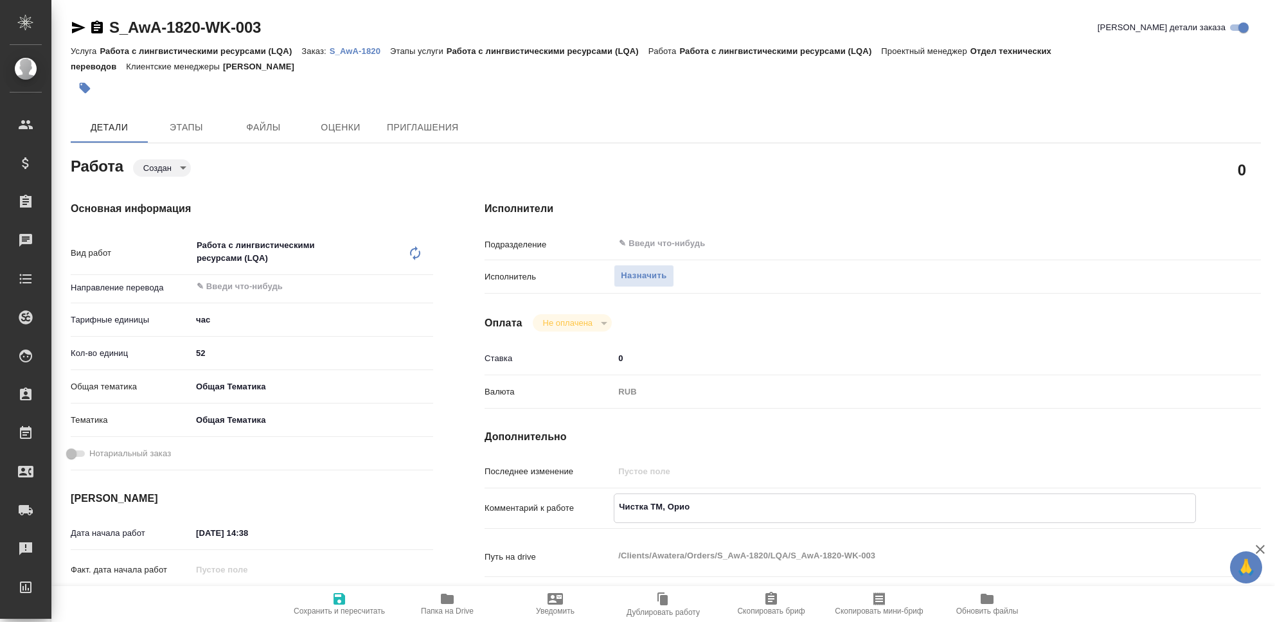
type textarea "x"
type textarea "Чистка ТМ, Орион"
type textarea "x"
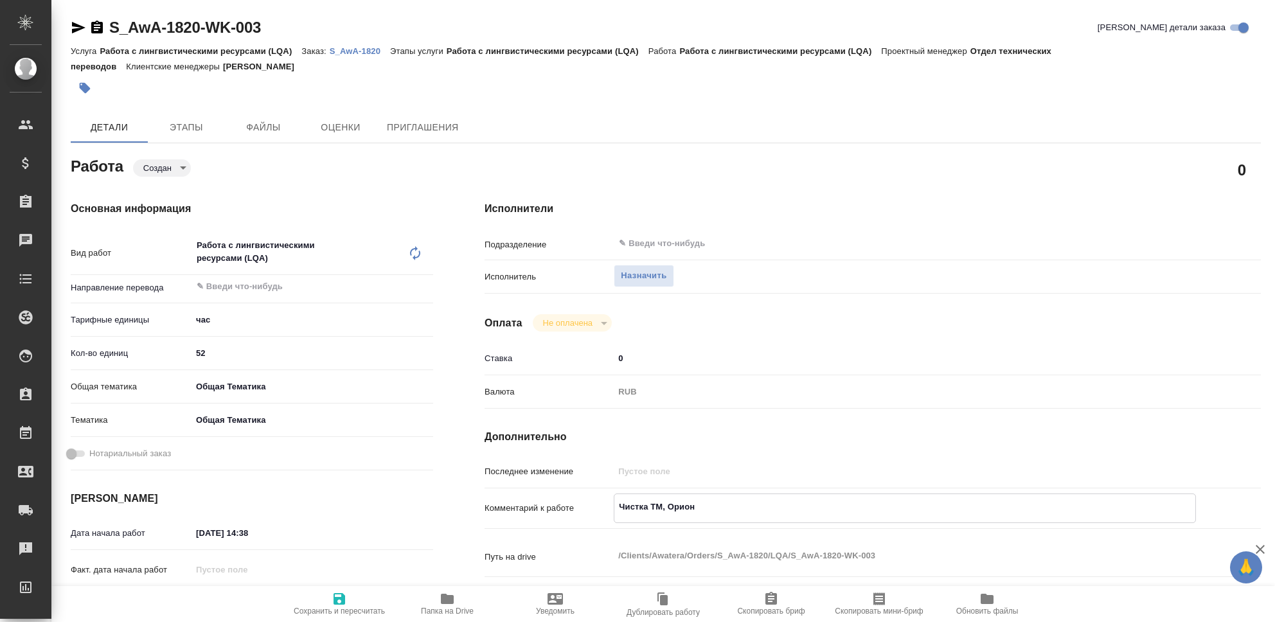
type textarea "x"
type textarea "Чистка ТМ, Орион Ф"
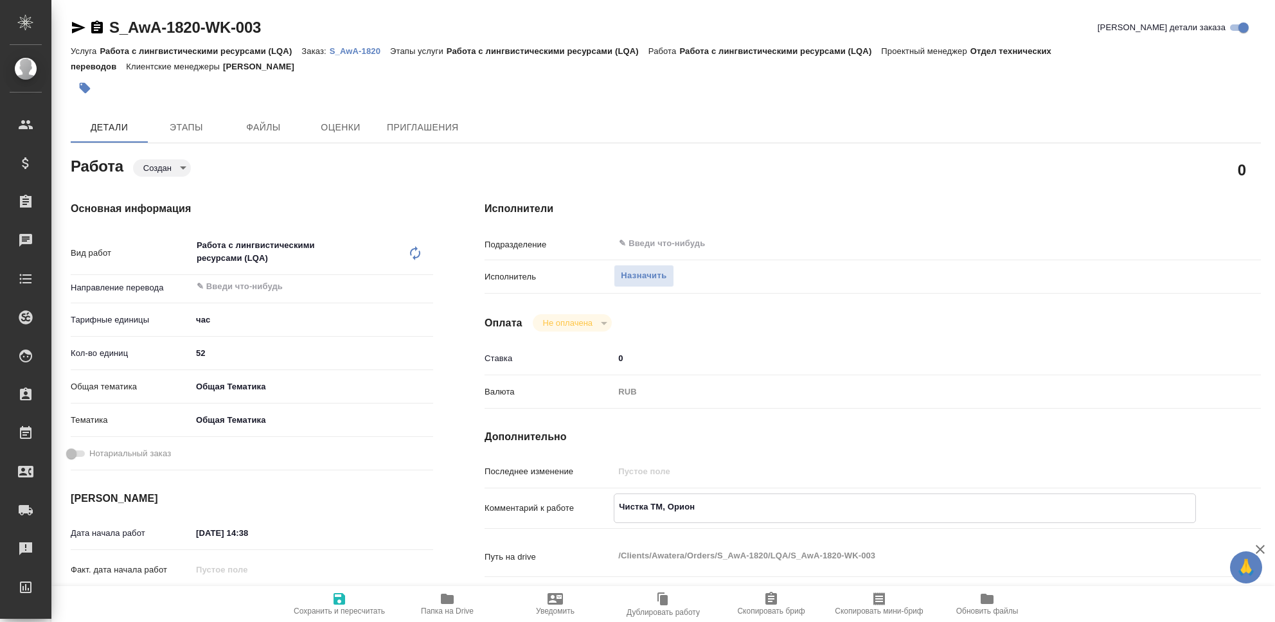
type textarea "x"
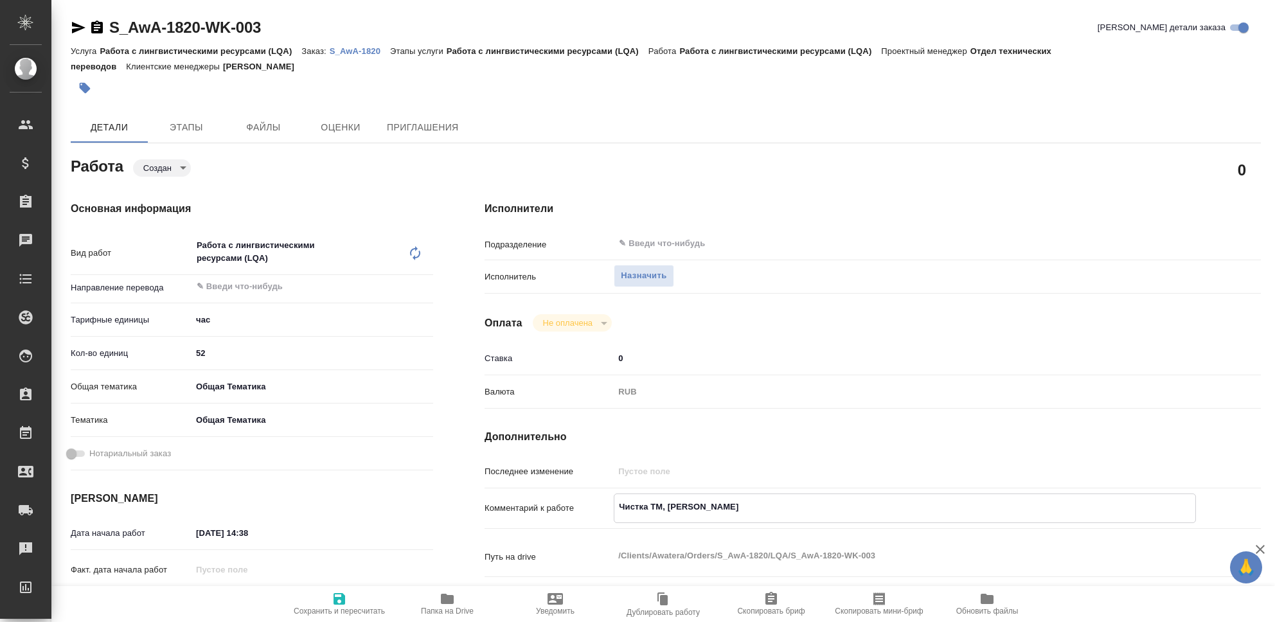
type textarea "Чистка ТМ, Орион Фа"
type textarea "x"
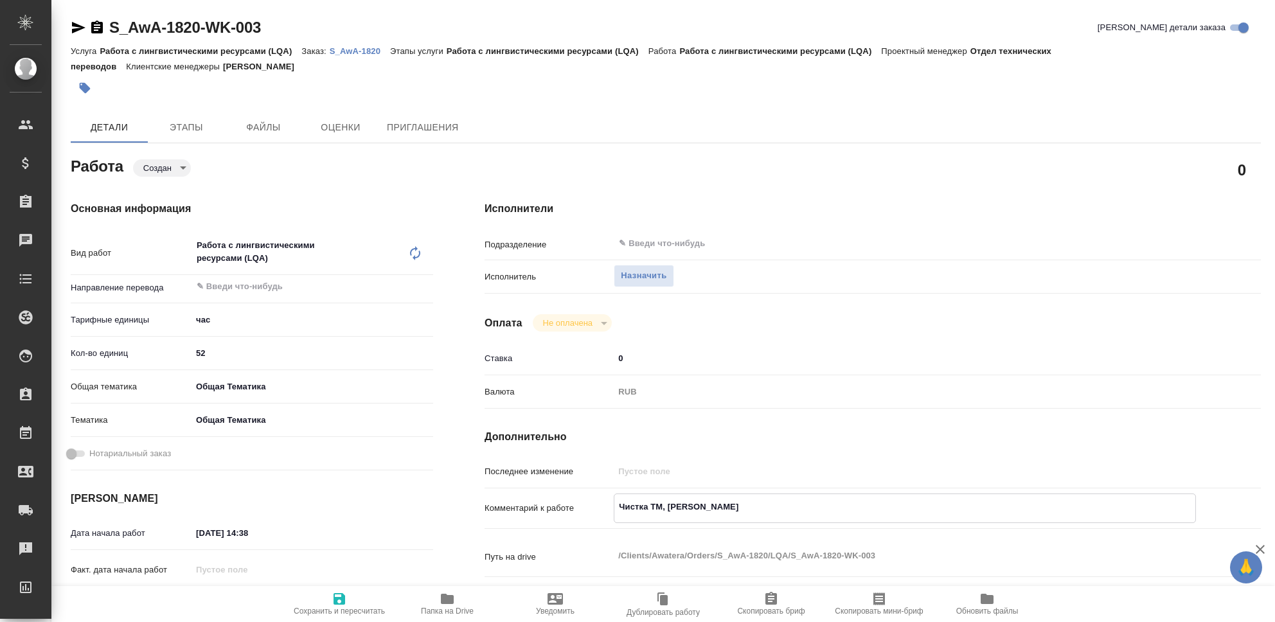
type textarea "x"
type textarea "Чистка ТМ, Орион Фар"
type textarea "x"
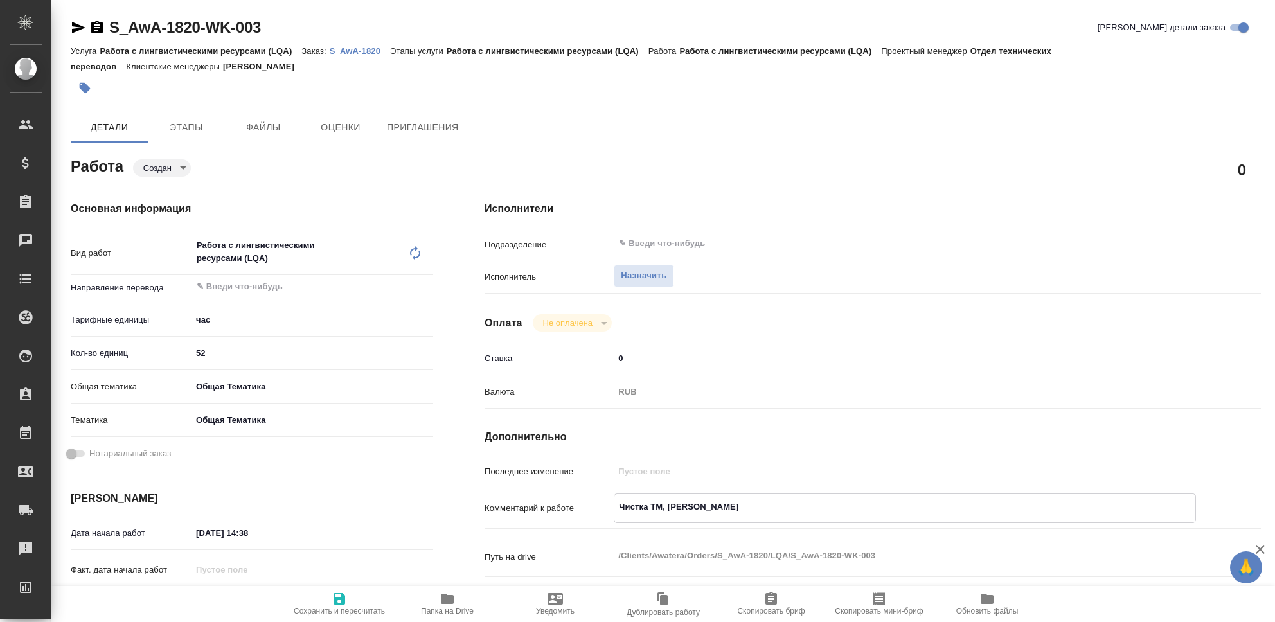
type textarea "x"
type textarea "Чистка ТМ, Орион Фарм"
type textarea "x"
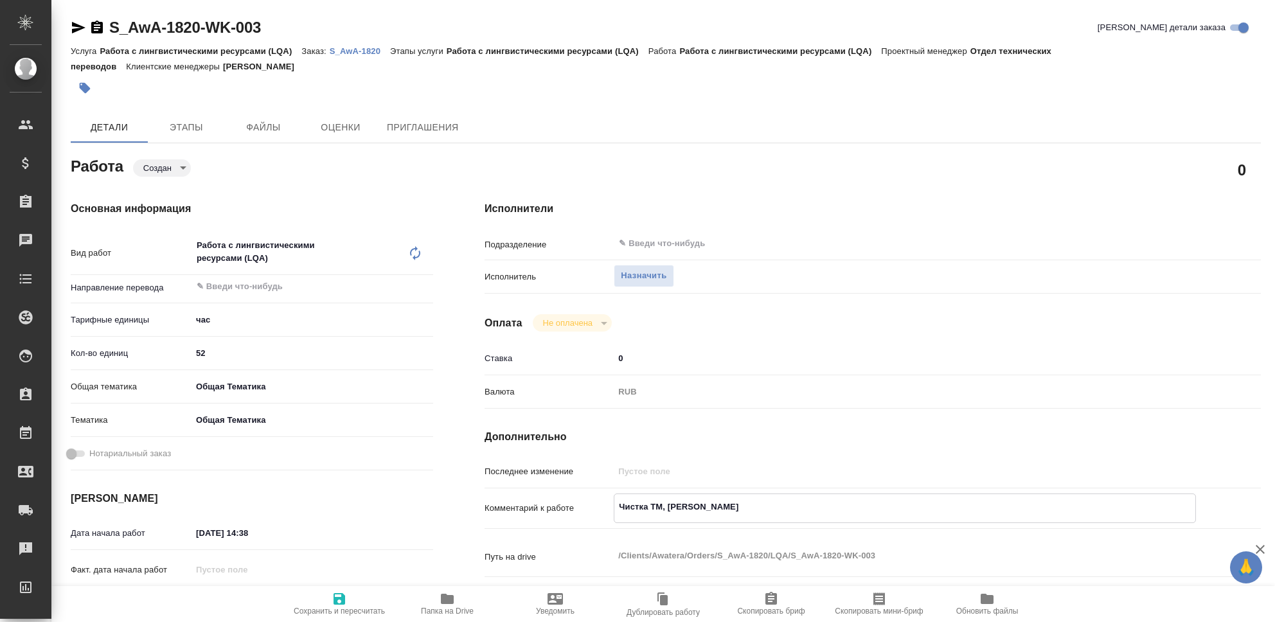
type textarea "x"
type textarea "Чистка ТМ, Орион Фарма"
type textarea "x"
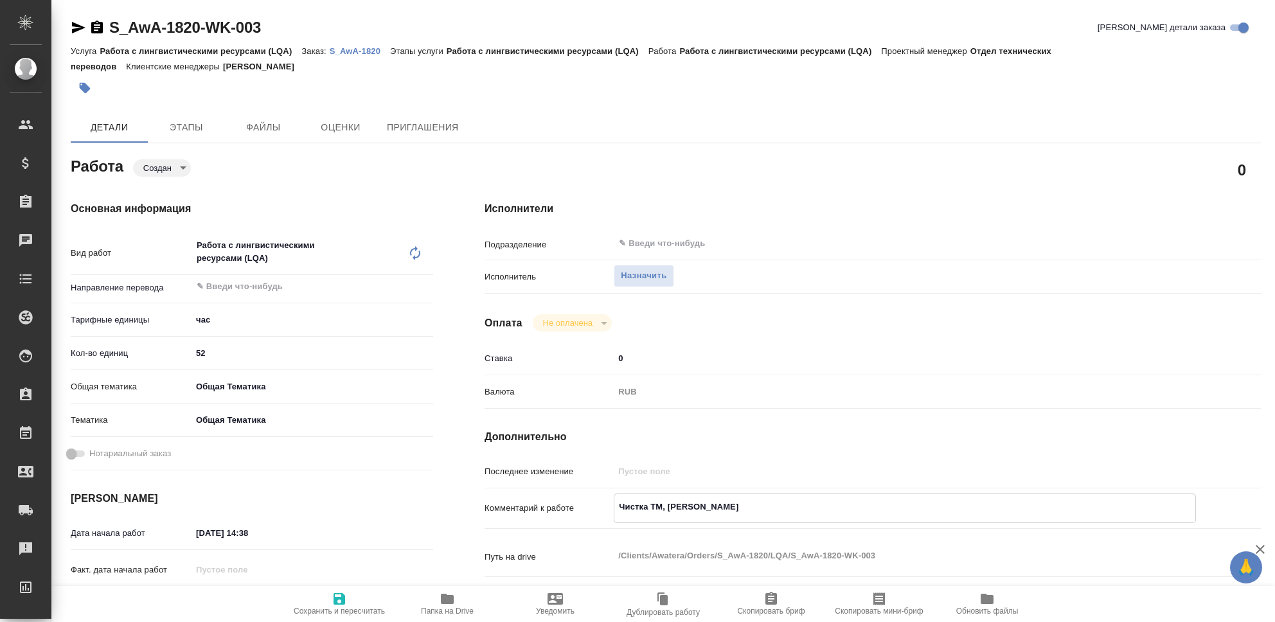
type textarea "x"
type textarea "Чистка ТМ, Орион Фарма,"
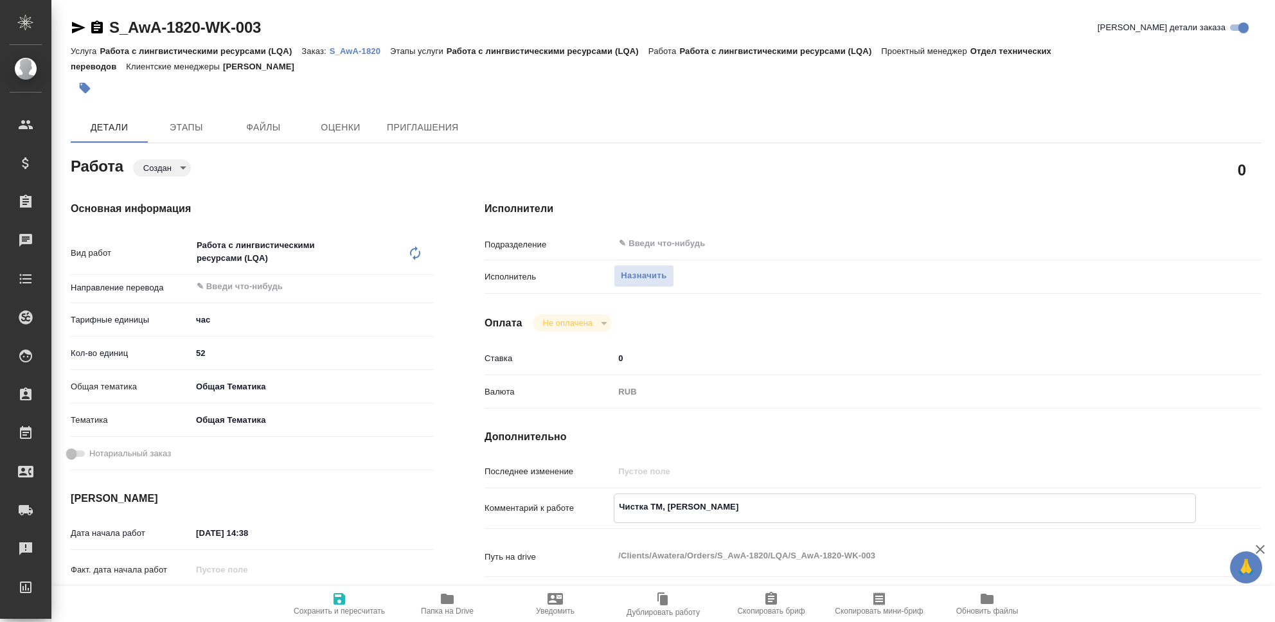
type textarea "x"
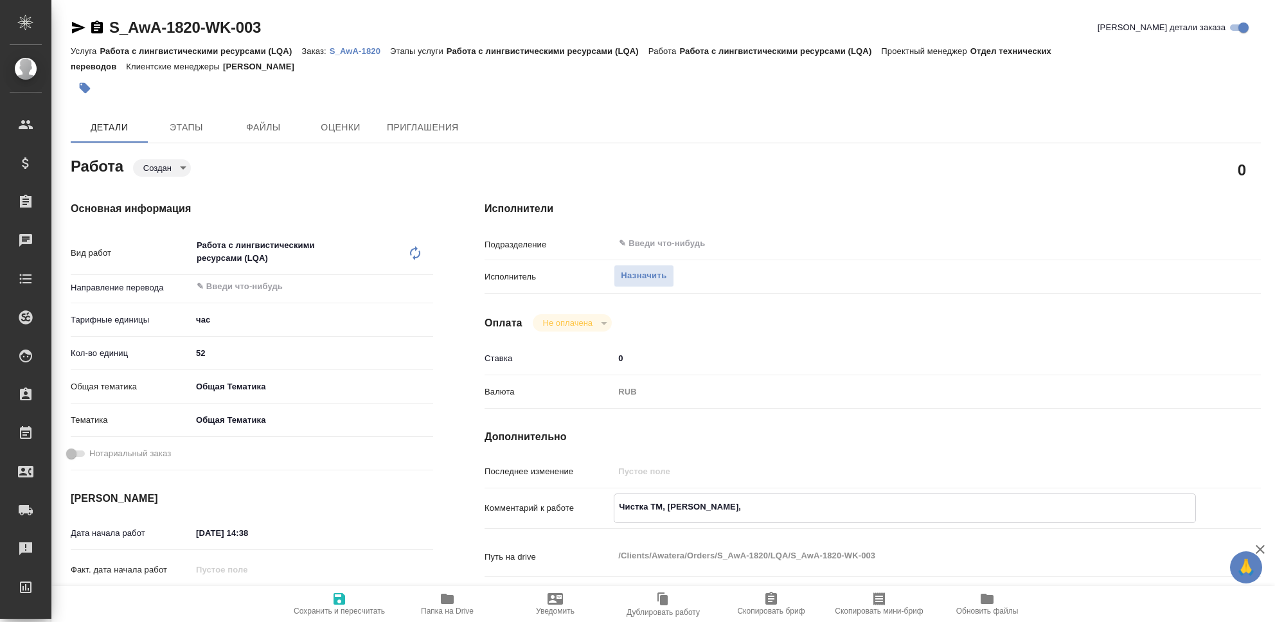
type textarea "Чистка ТМ, Орион Фарма,"
type textarea "x"
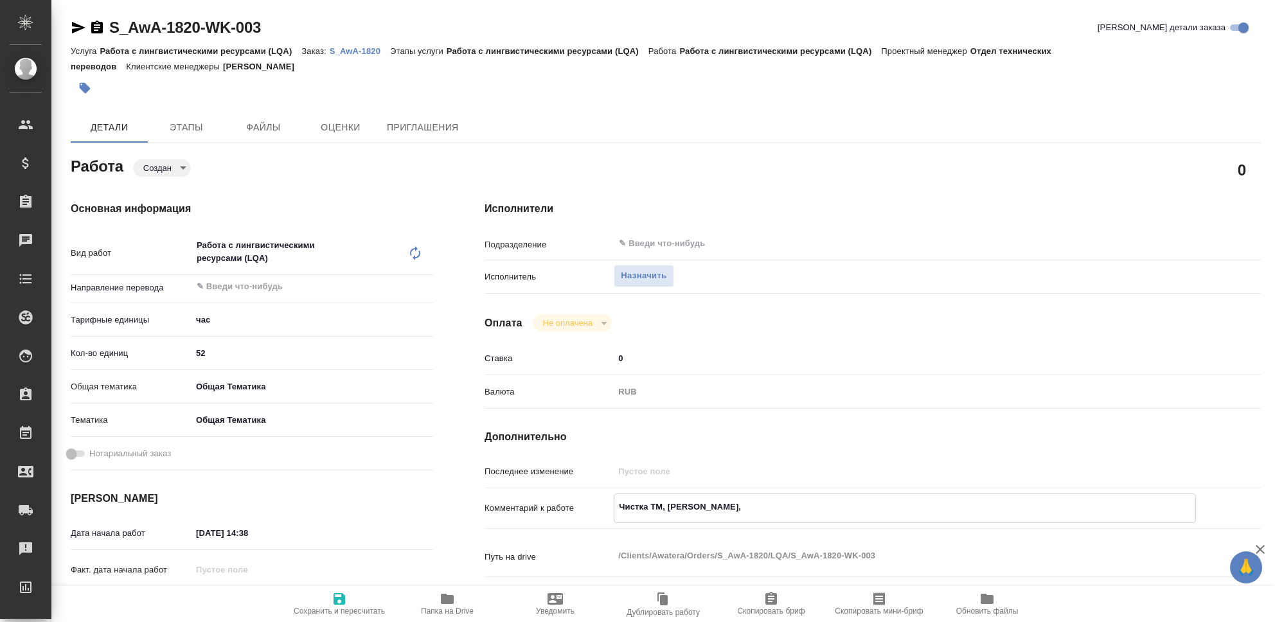
type textarea "x"
type textarea "Чистка ТМ, Орион Фарма, Т"
type textarea "x"
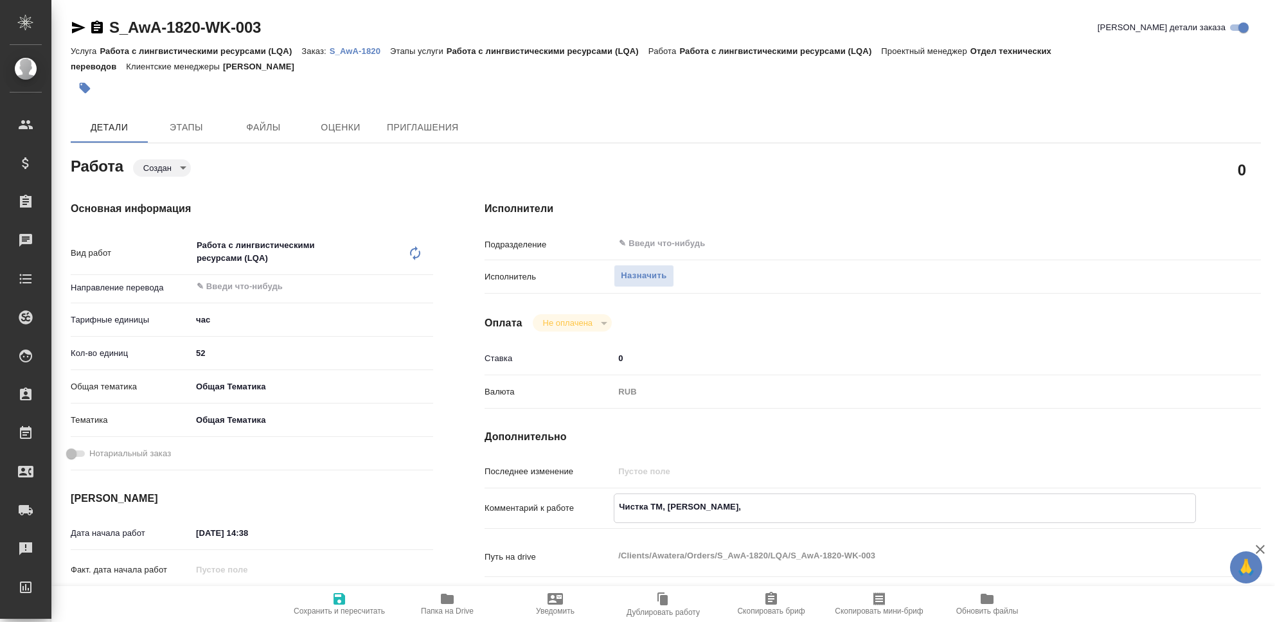
type textarea "x"
type textarea "Чистка ТМ, Орион Фарма, Тр"
type textarea "x"
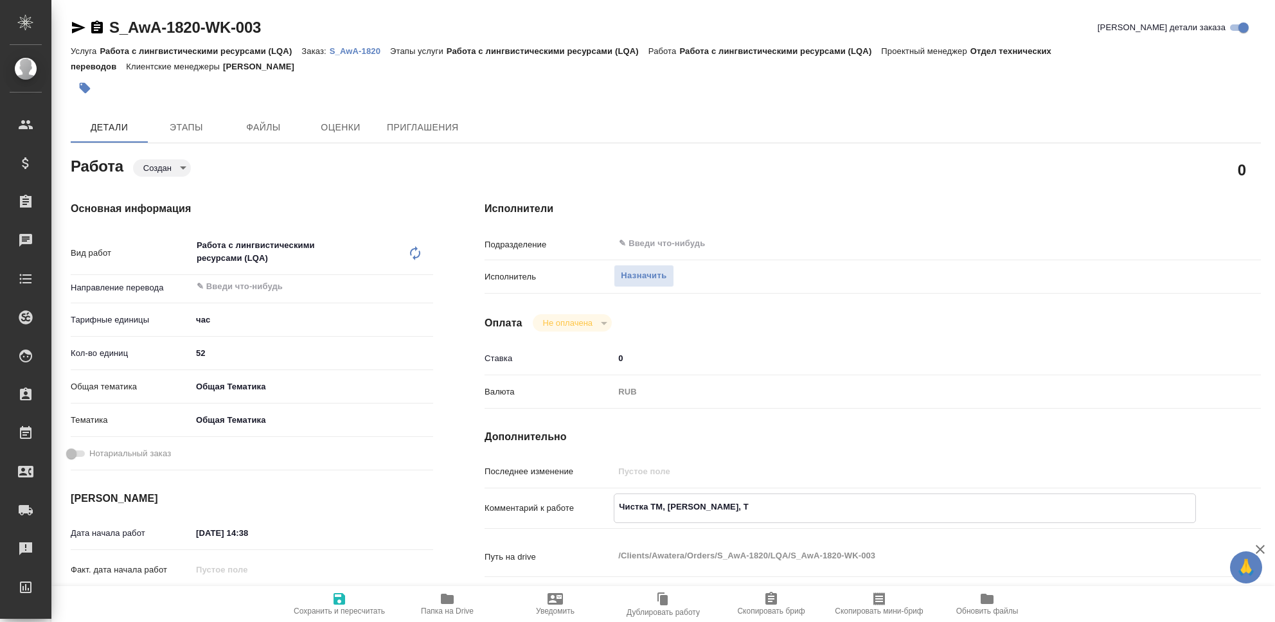
type textarea "x"
click at [340, 598] on icon "button" at bounding box center [340, 599] width 12 height 12
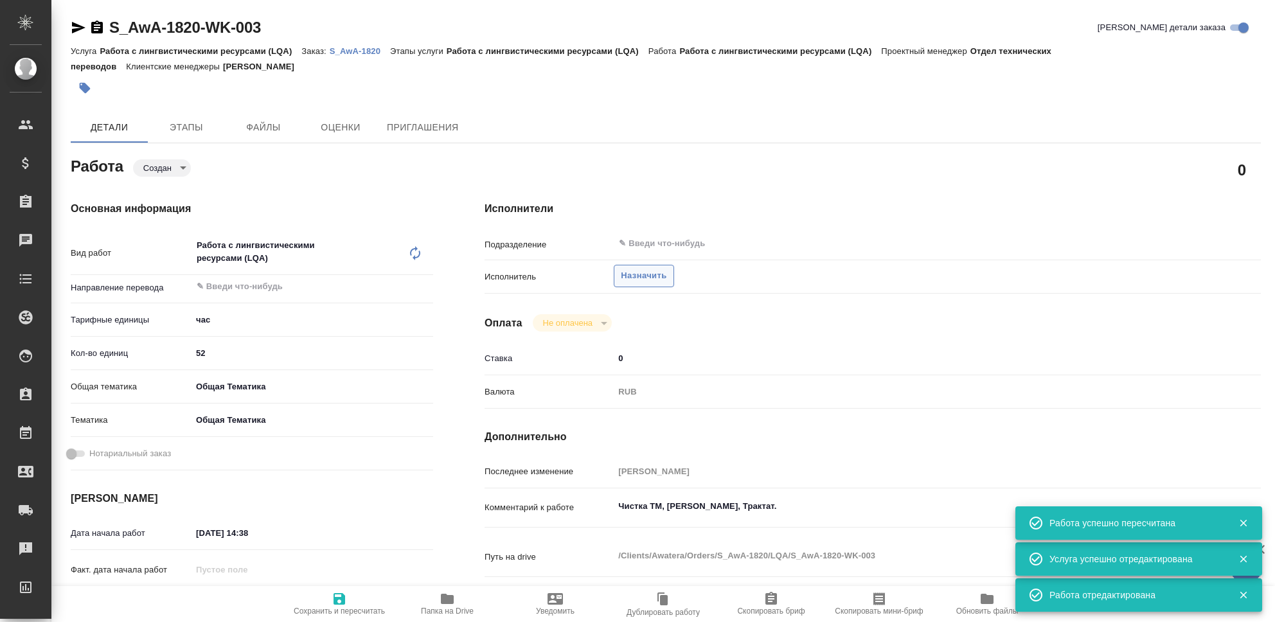
click at [648, 278] on span "Назначить" at bounding box center [644, 276] width 46 height 15
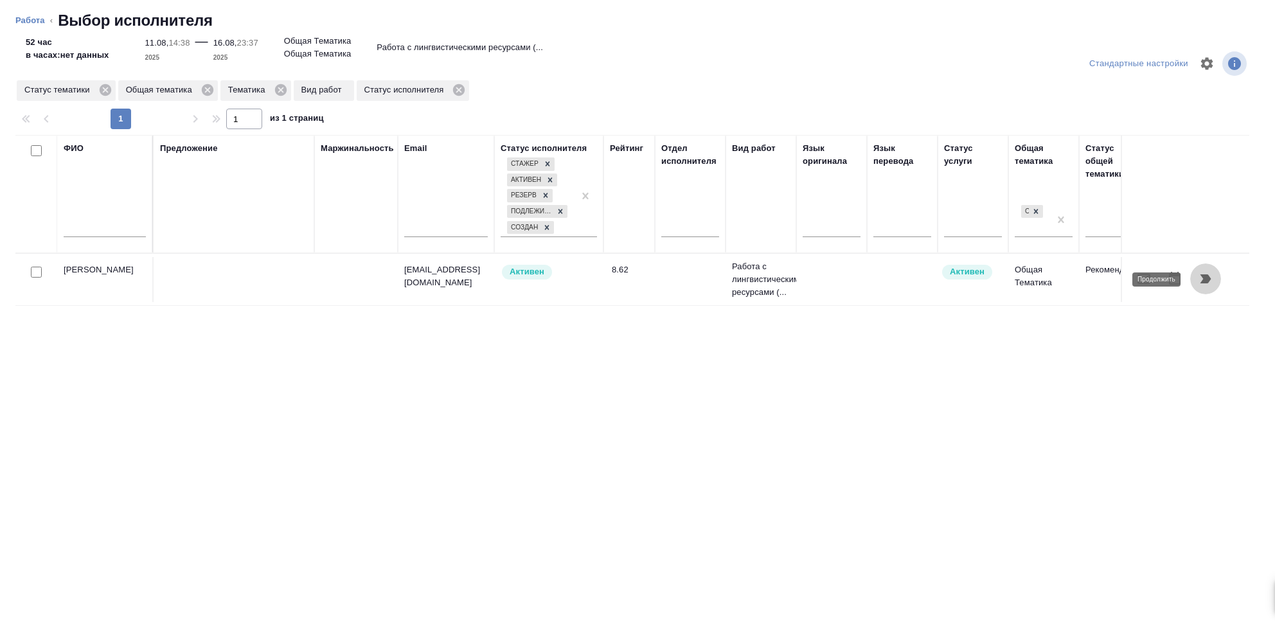
click at [1211, 276] on icon "button" at bounding box center [1205, 278] width 15 height 15
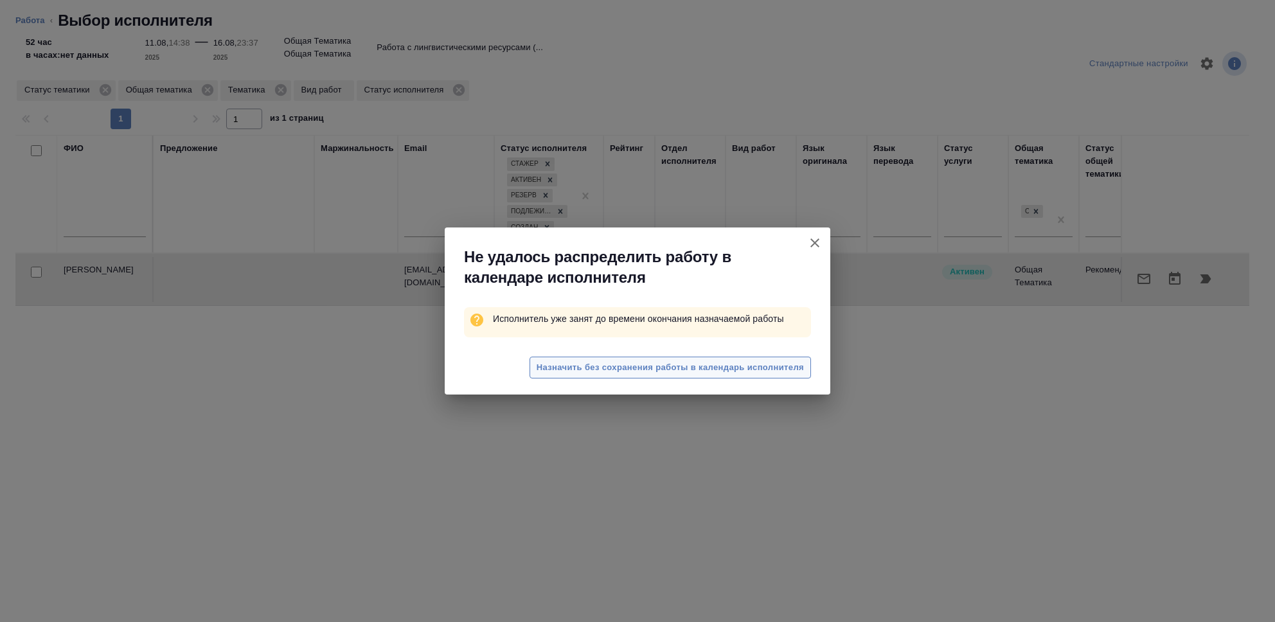
click at [641, 372] on span "Назначить без сохранения работы в календарь исполнителя" at bounding box center [670, 368] width 267 height 15
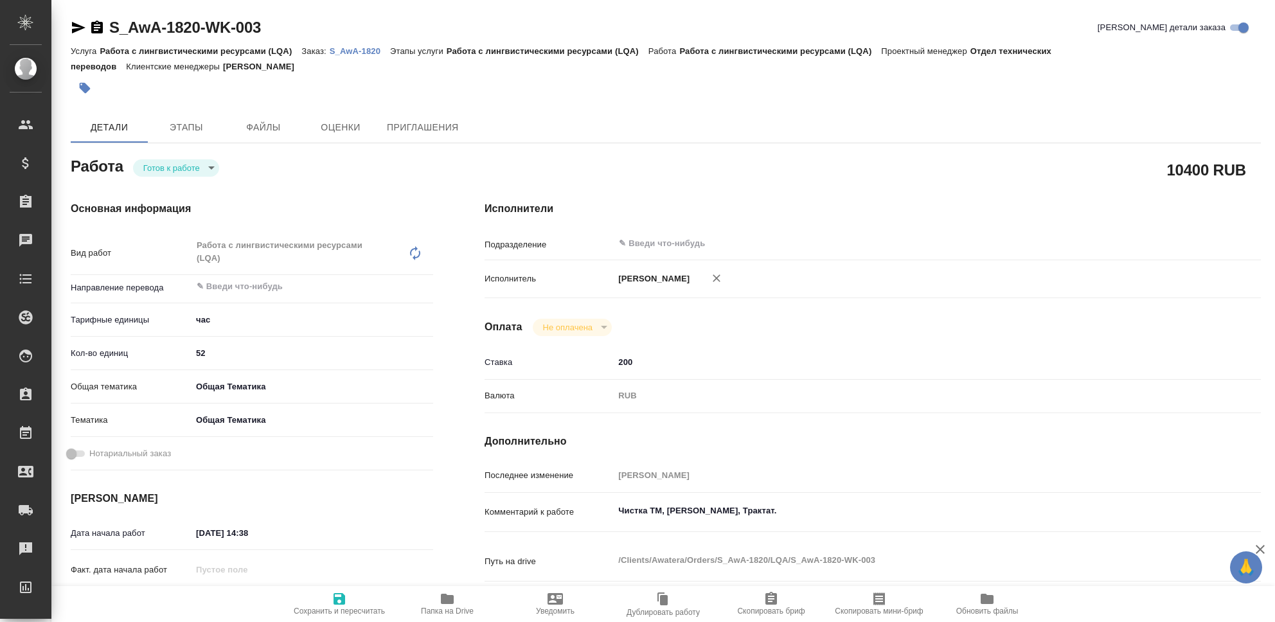
type textarea "x"
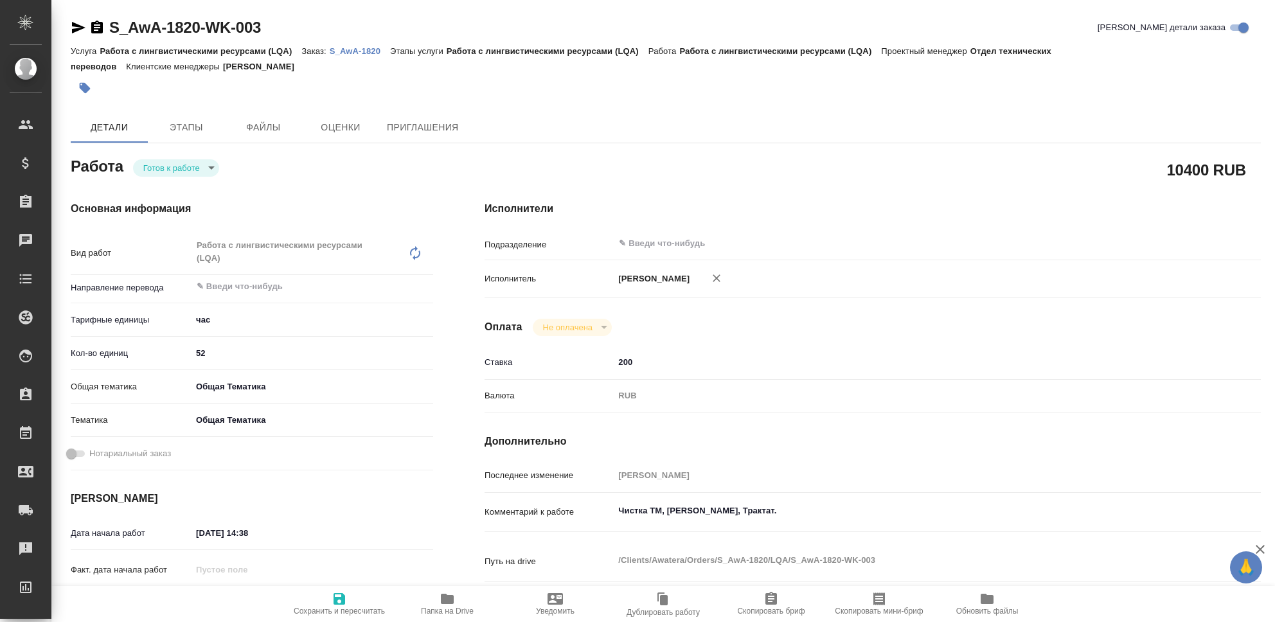
type textarea "x"
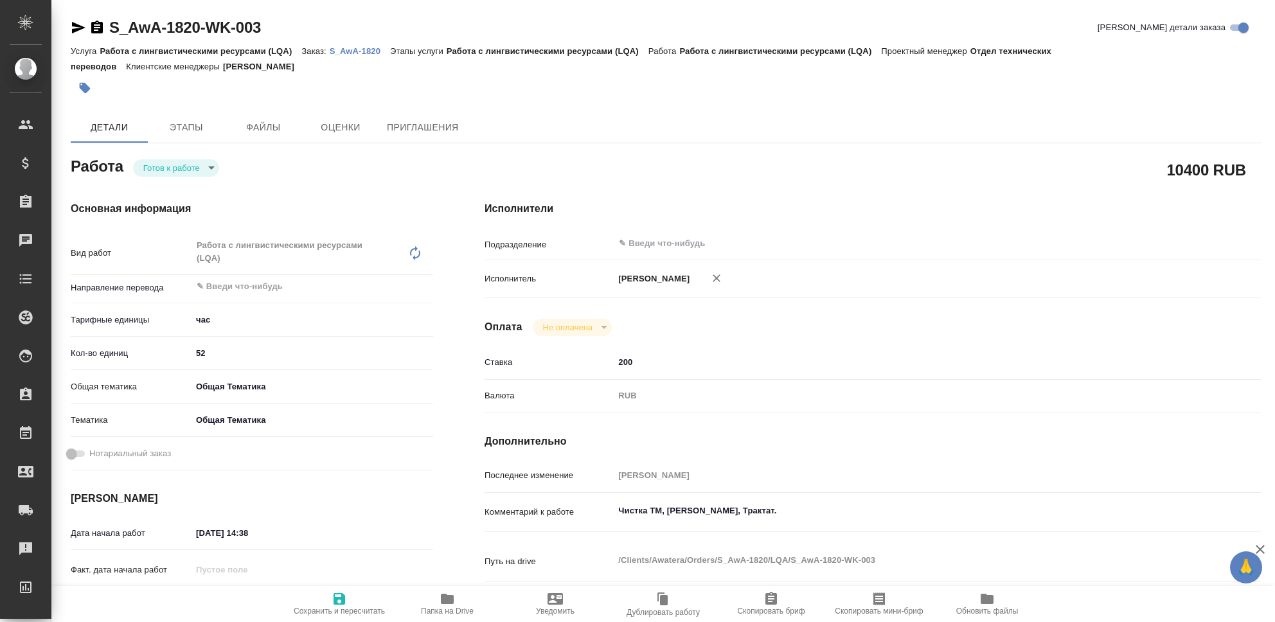
type textarea "x"
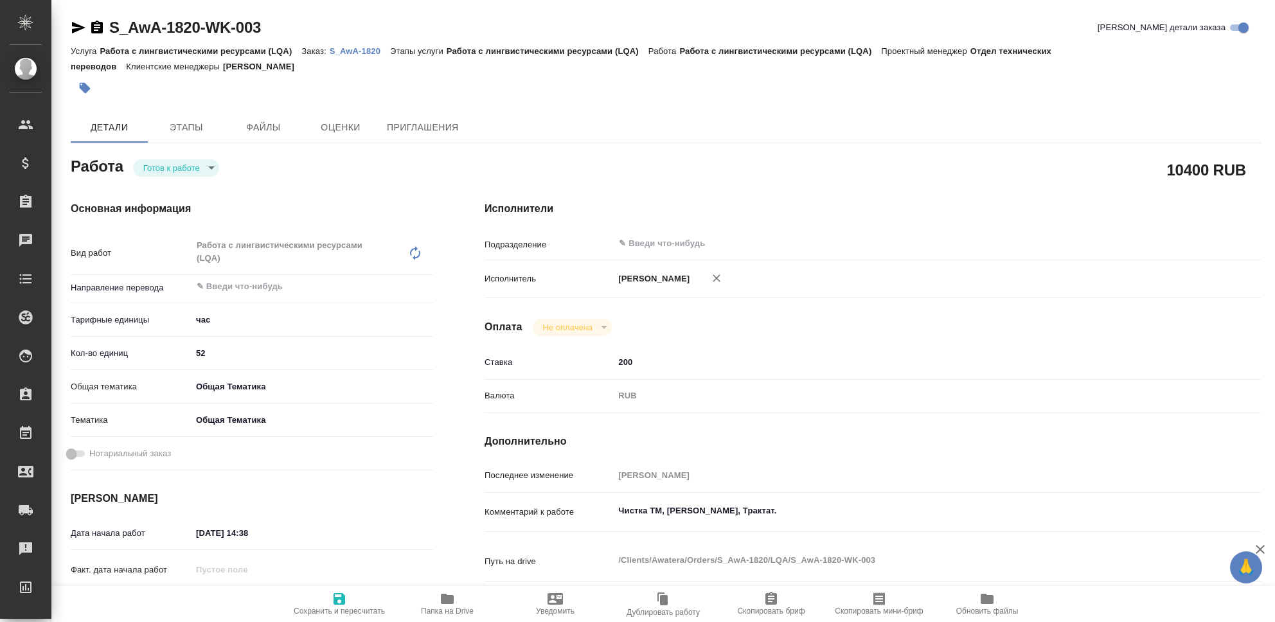
type textarea "x"
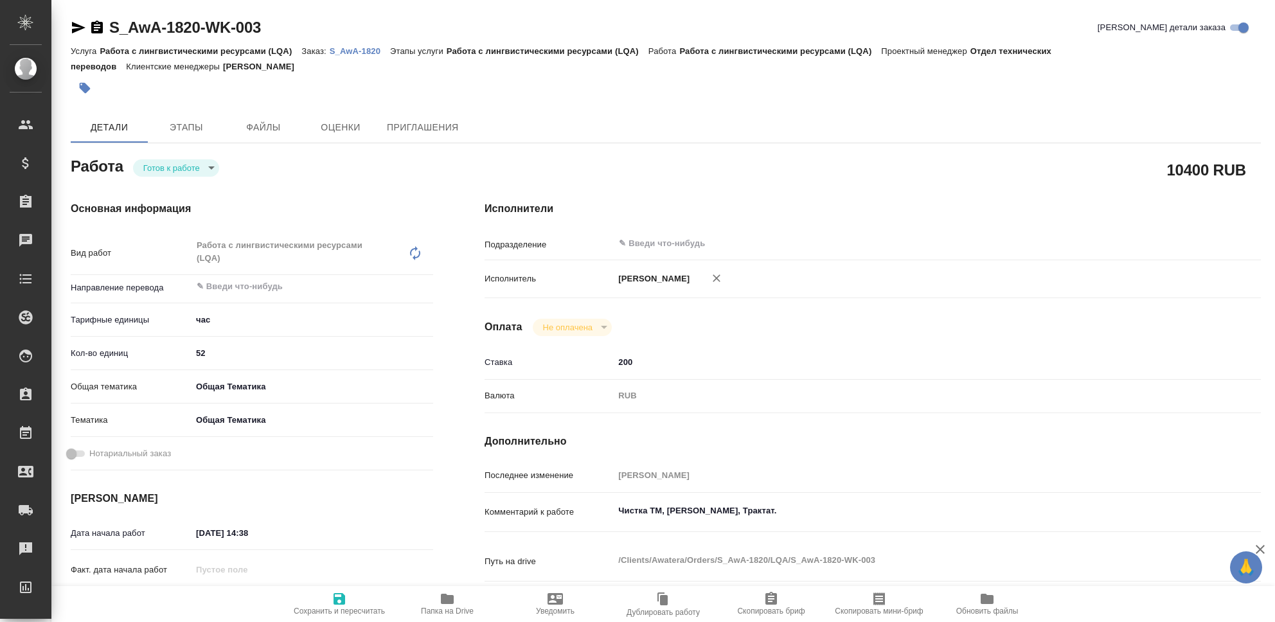
type textarea "x"
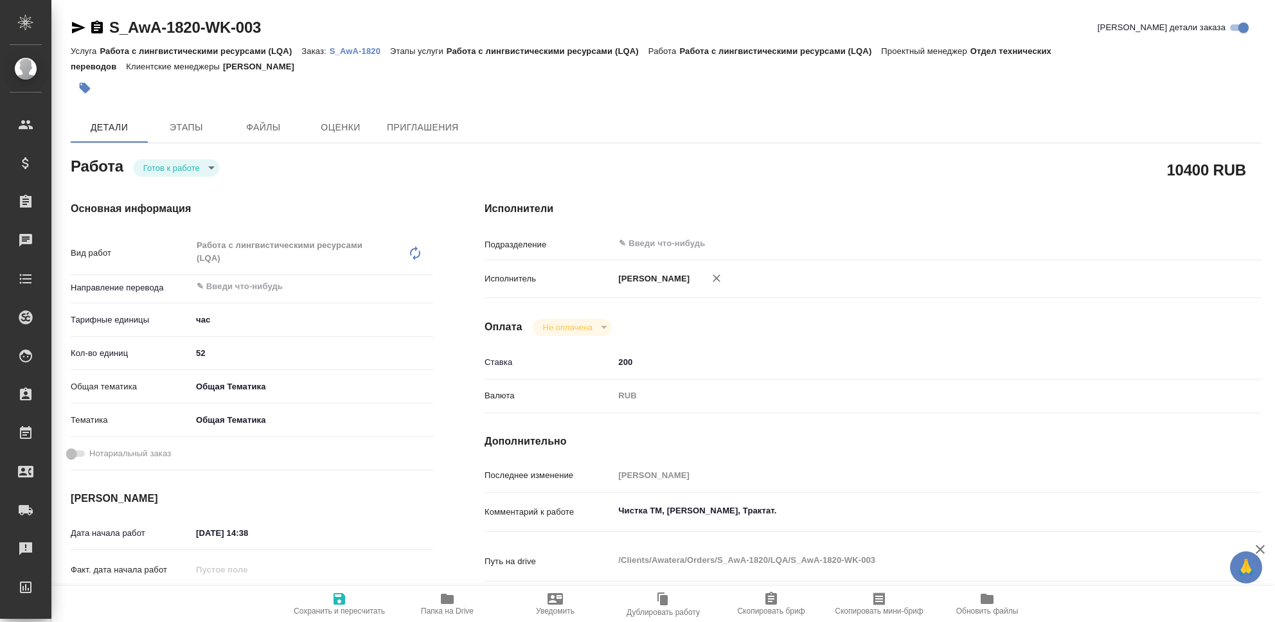
click at [212, 172] on body "🙏 .cls-1 fill:#fff; AWATERA Seleznev Maksim Клиенты Спецификации Заказы 0 Чаты …" at bounding box center [637, 311] width 1275 height 622
click at [171, 231] on li "Сдан" at bounding box center [176, 233] width 86 height 22
type textarea "x"
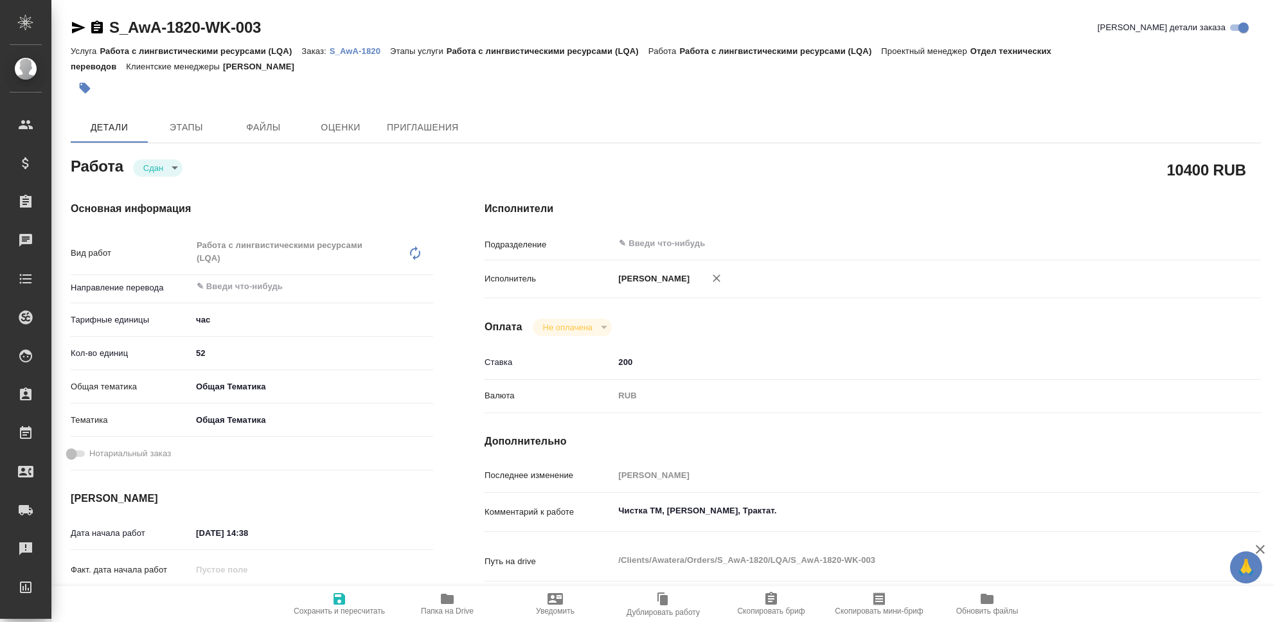
type textarea "x"
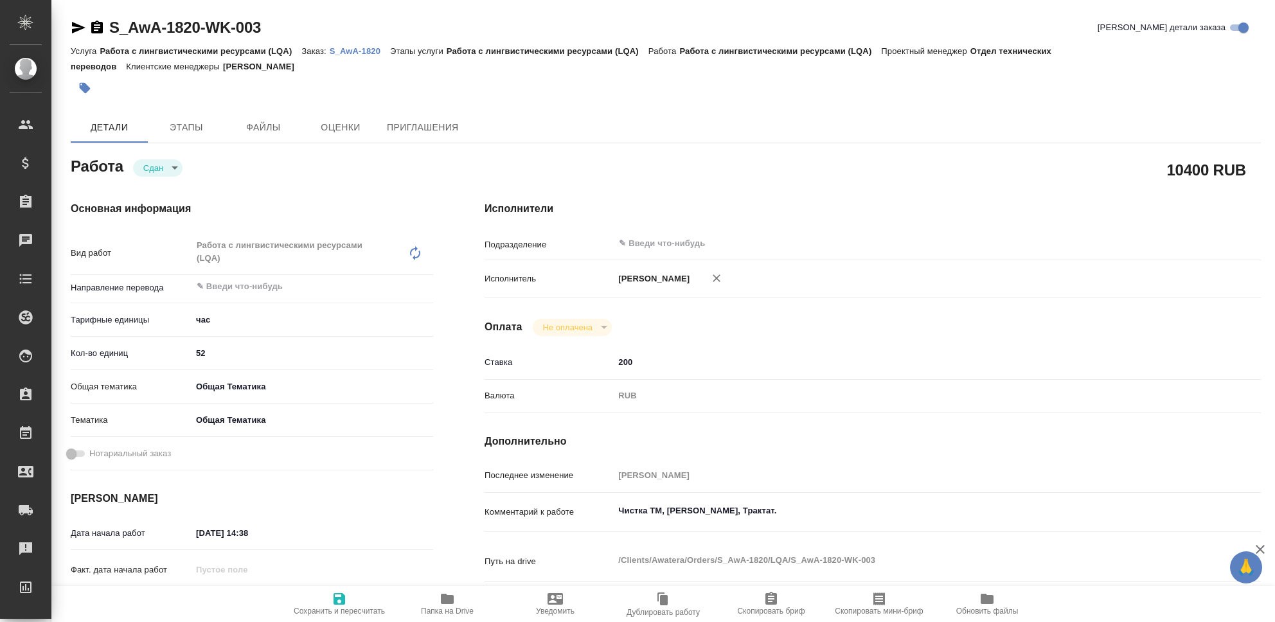
type textarea "x"
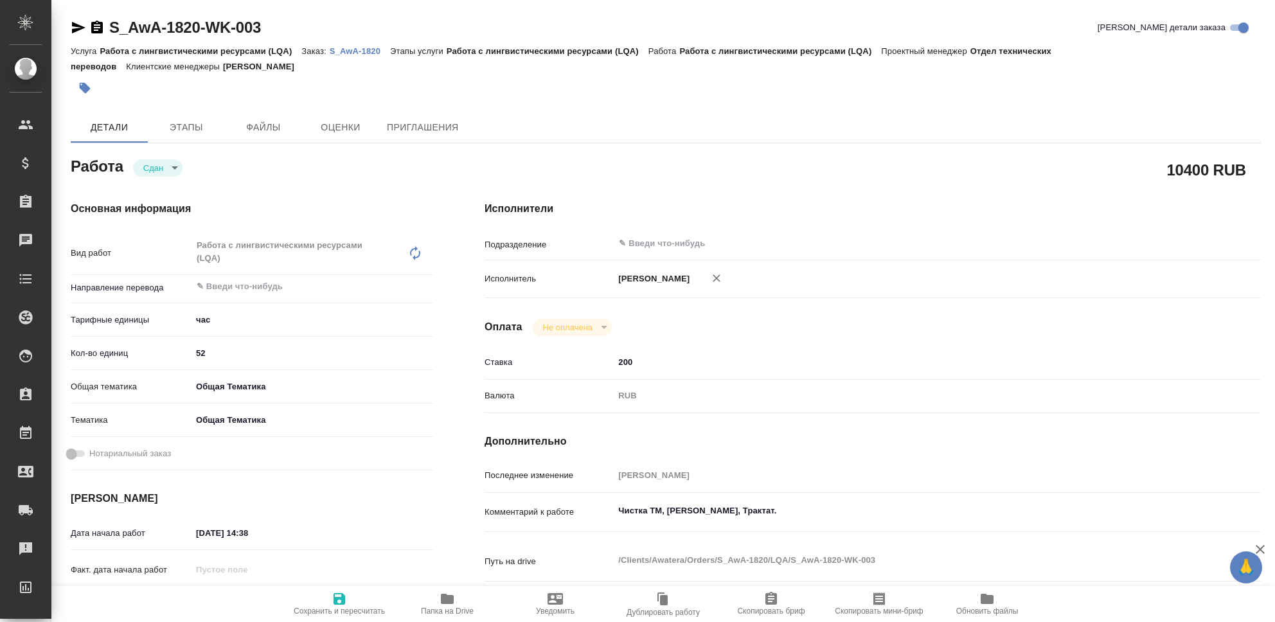
type textarea "x"
click at [340, 604] on icon "button" at bounding box center [339, 598] width 15 height 15
type textarea "x"
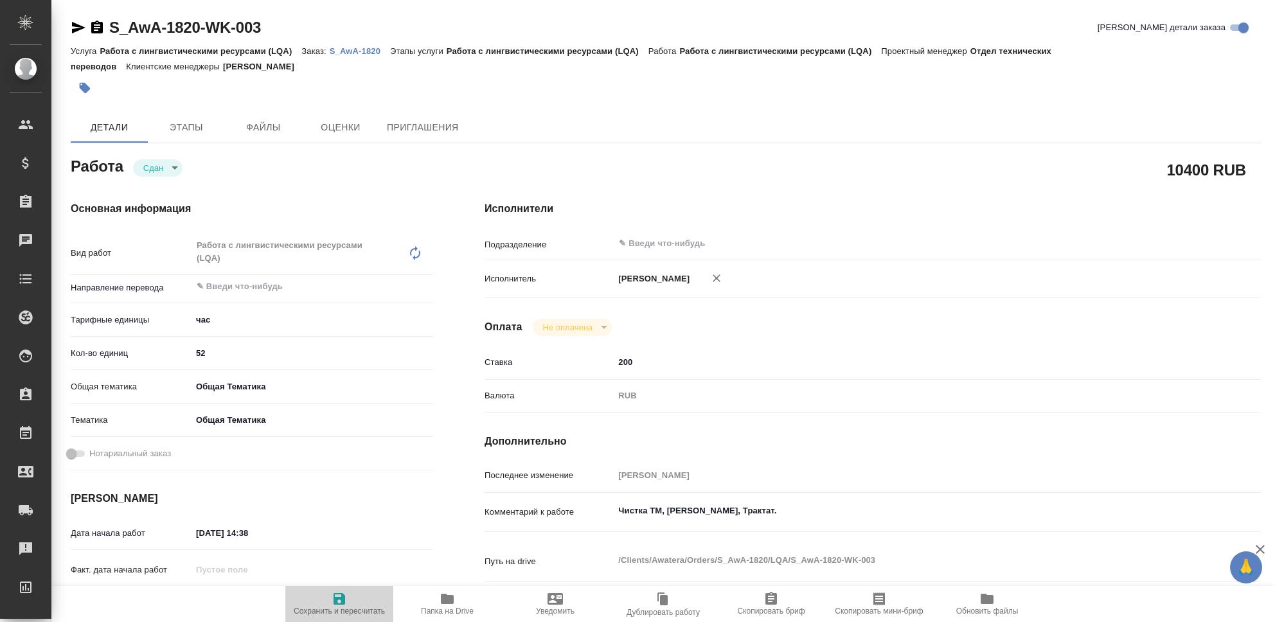
type textarea "x"
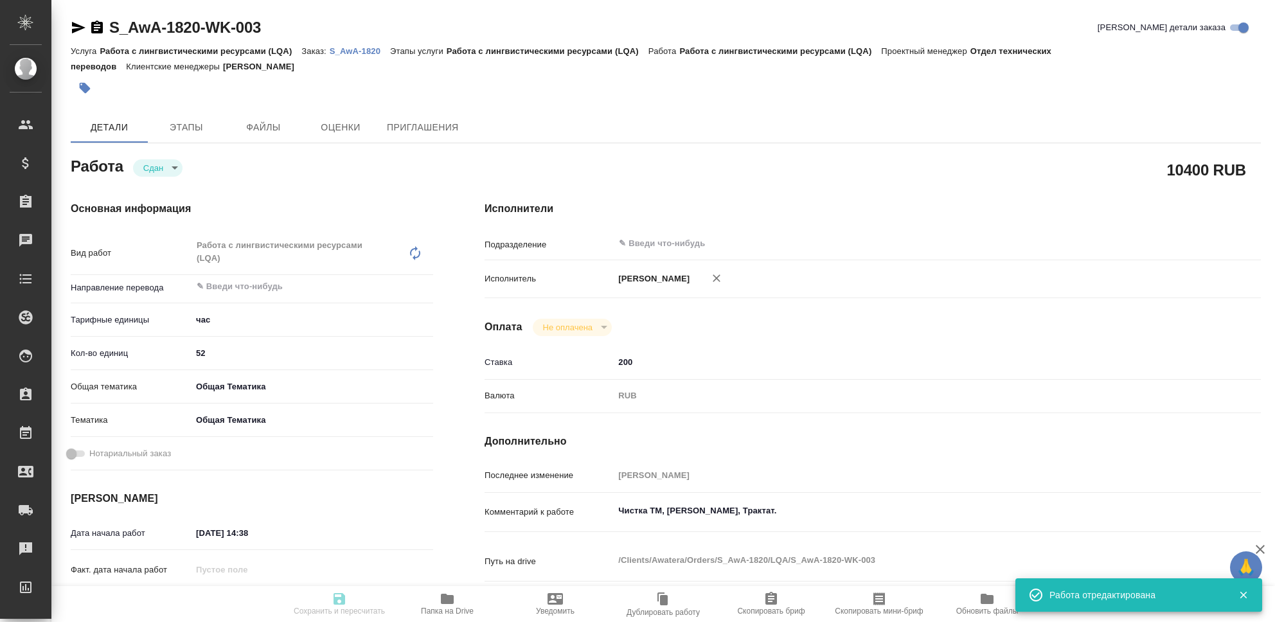
type textarea "x"
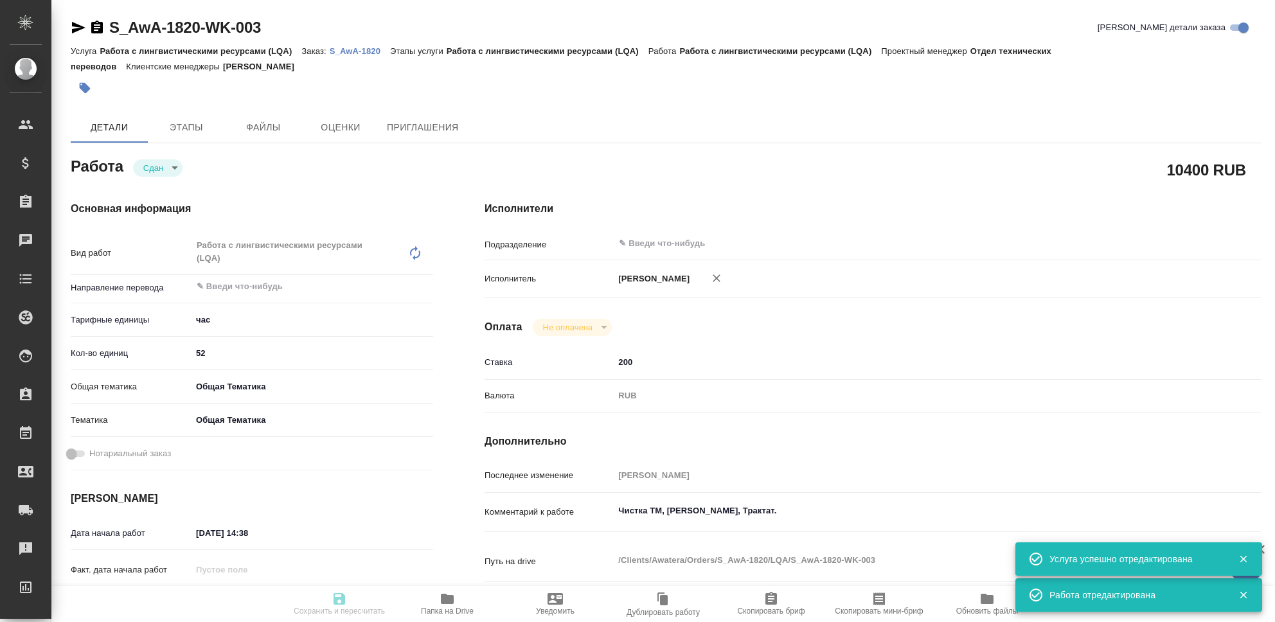
type input "closed"
type textarea "Работа с лингвистическими ресурсами (LQA)"
type textarea "x"
type input "5a8b1489cc6b4906c91bfd93"
type input "52"
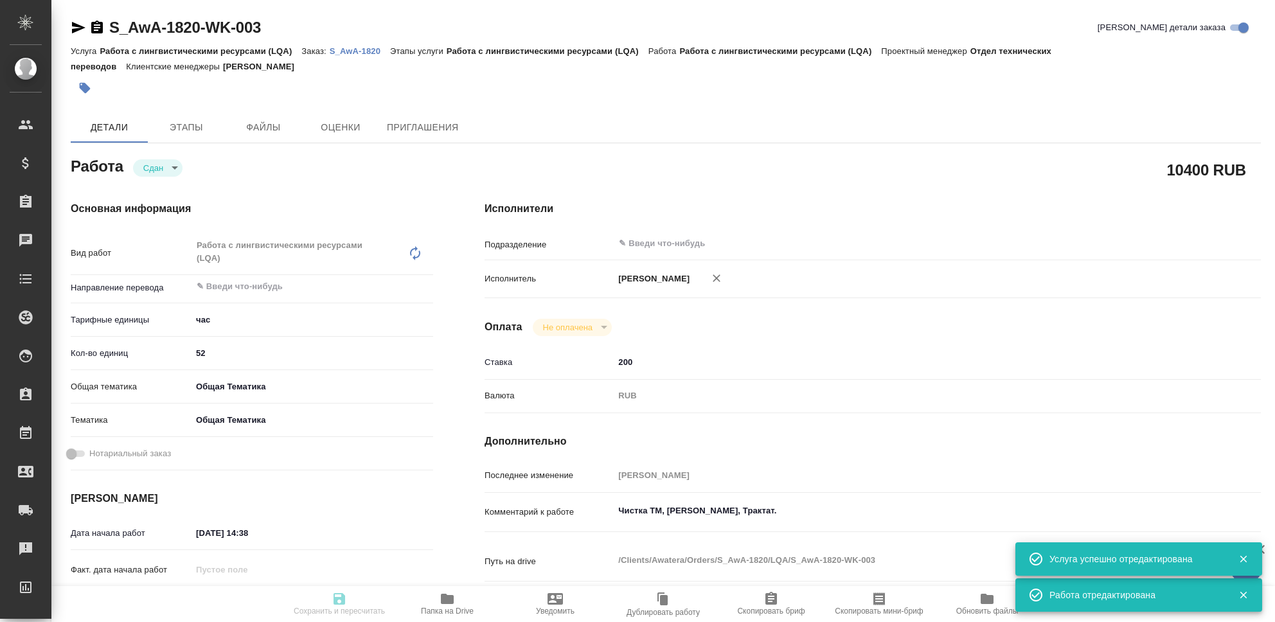
type input "obtem"
type input "6012b1ca196b0e5c9229a120"
type input "11.08.2025 14:38"
type input "16.08.2025 23:37"
type input "11.08.2025 14:39"
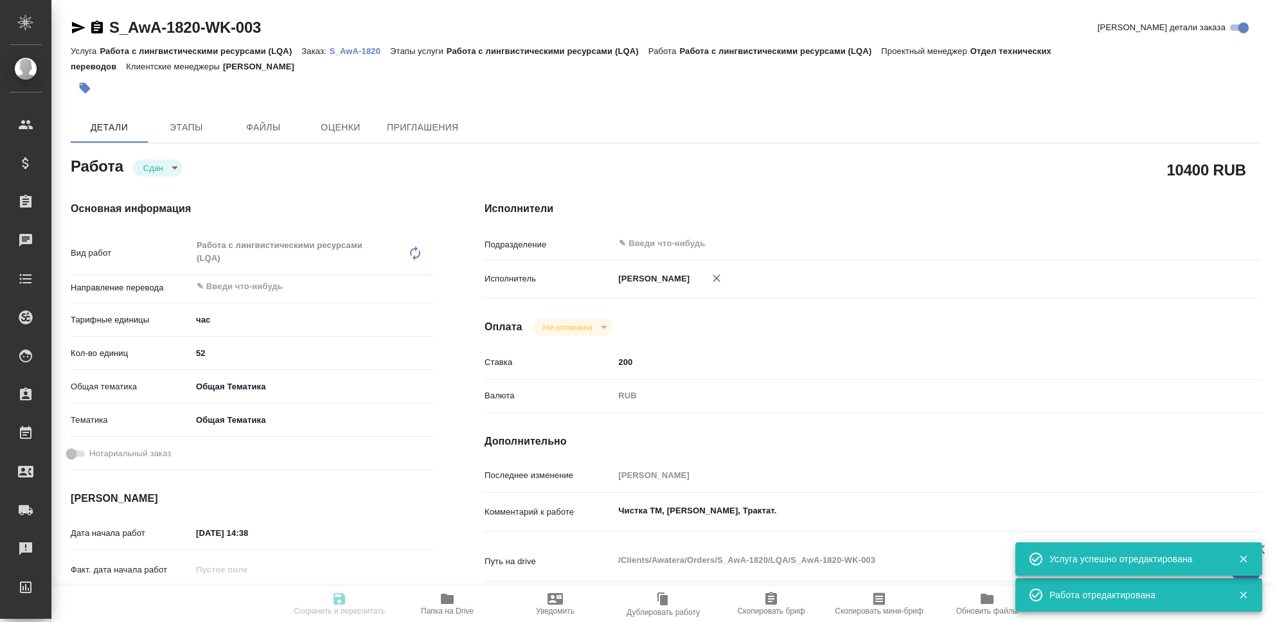
type input "16.08.2025 23:37"
type input "notPayed"
type input "200"
type input "RUB"
type input "[PERSON_NAME]"
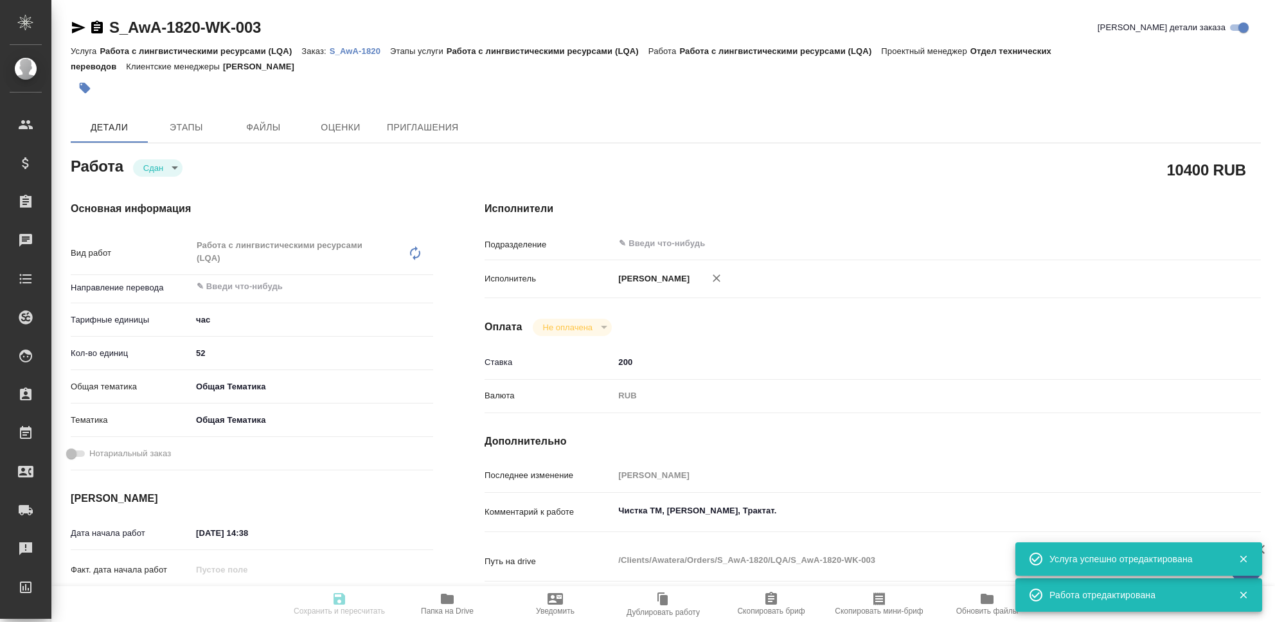
type textarea "Чистка ТМ, Орион Фарма, Трактат."
type textarea "x"
type textarea "/Clients/Awatera/Orders/S_AwA-1820/LQA/S_AwA-1820-WK-003"
type textarea "x"
type input "S_AwA-1820"
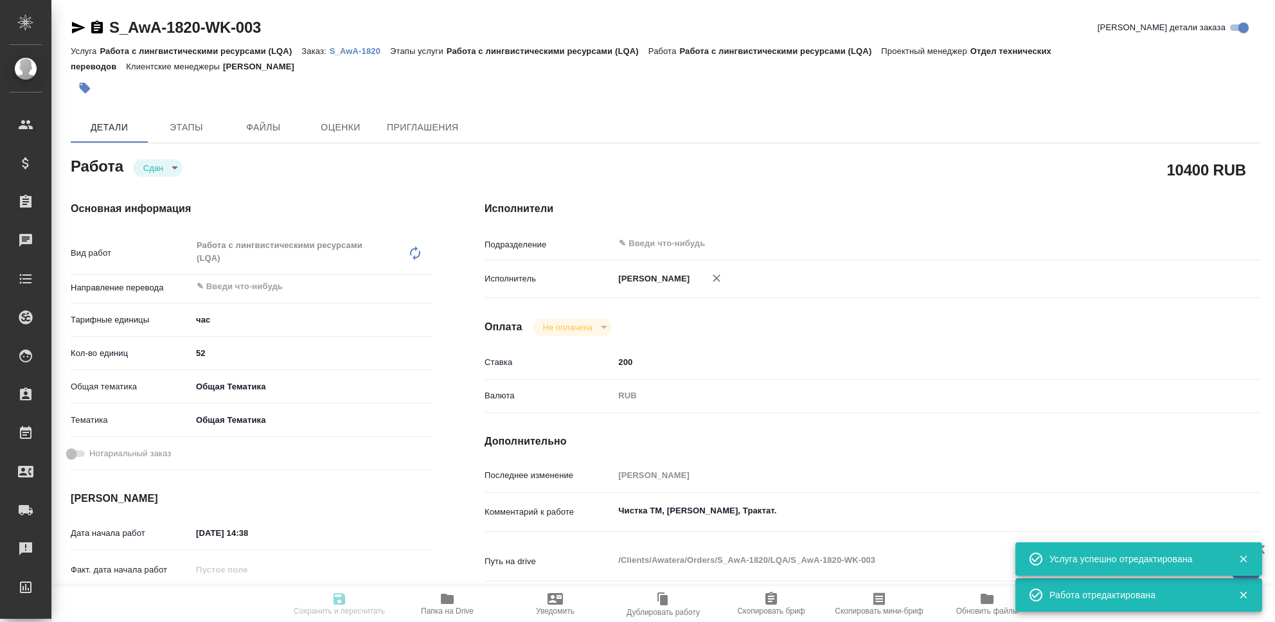
type input "Работа с лингвистическими ресурсами (LQA)"
type input "[PERSON_NAME]"
type input "/Clients/Awatera/Orders/S_AwA-1820"
type textarea "x"
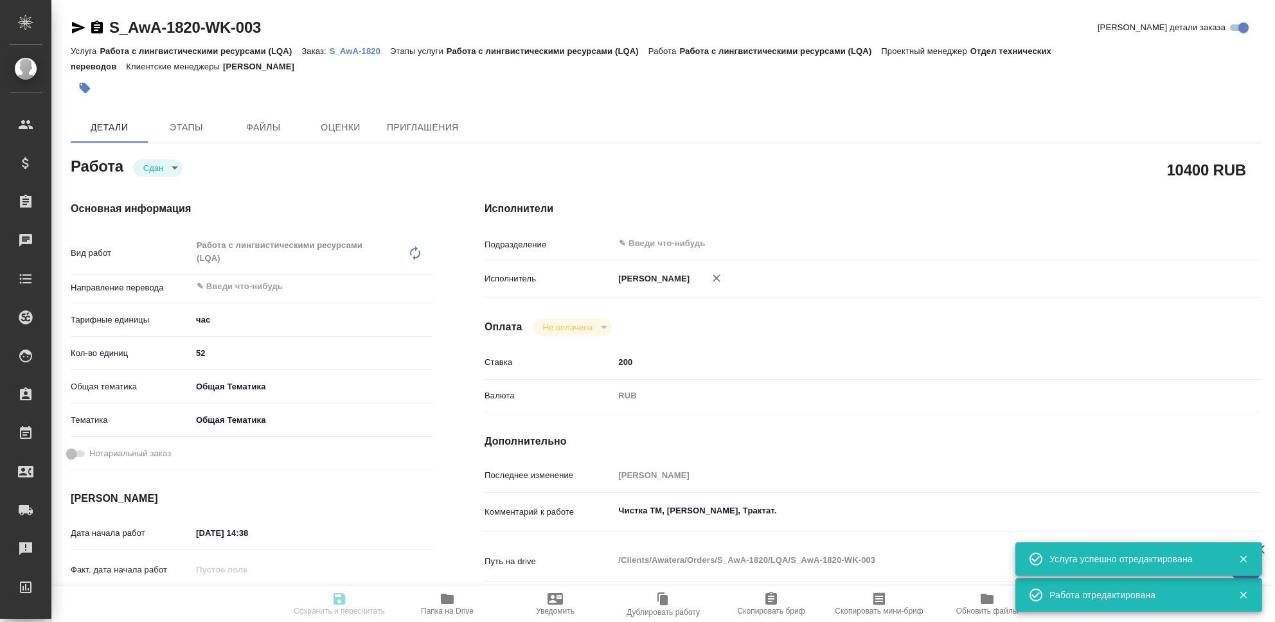
type textarea "x"
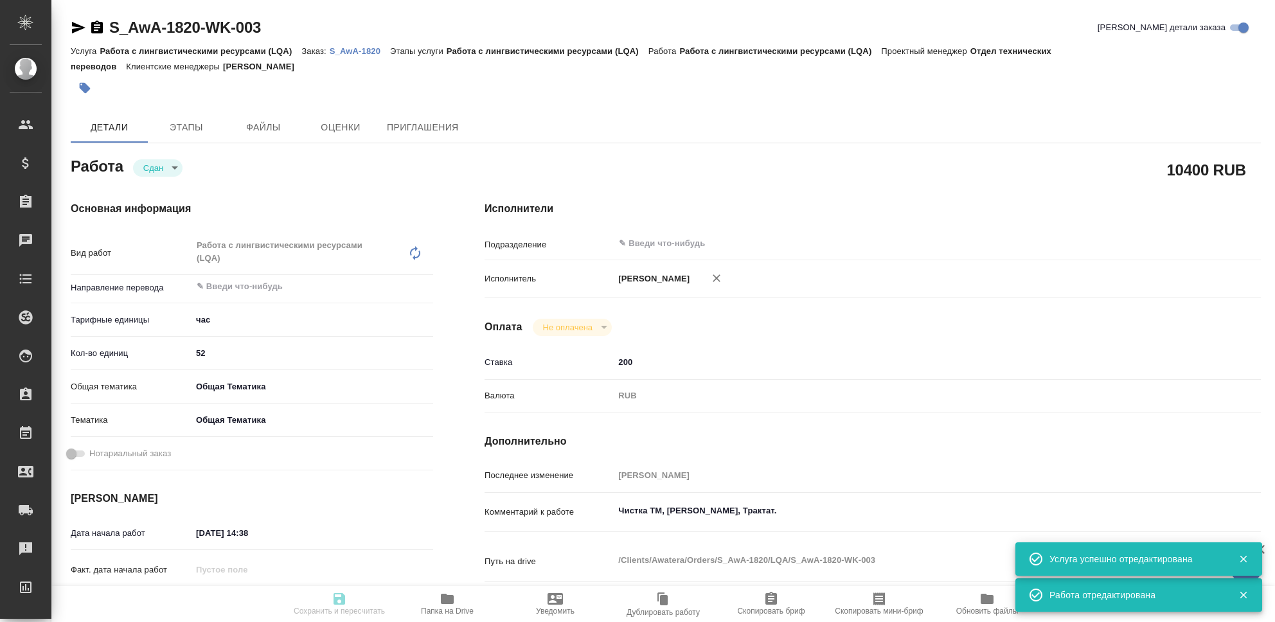
type textarea "x"
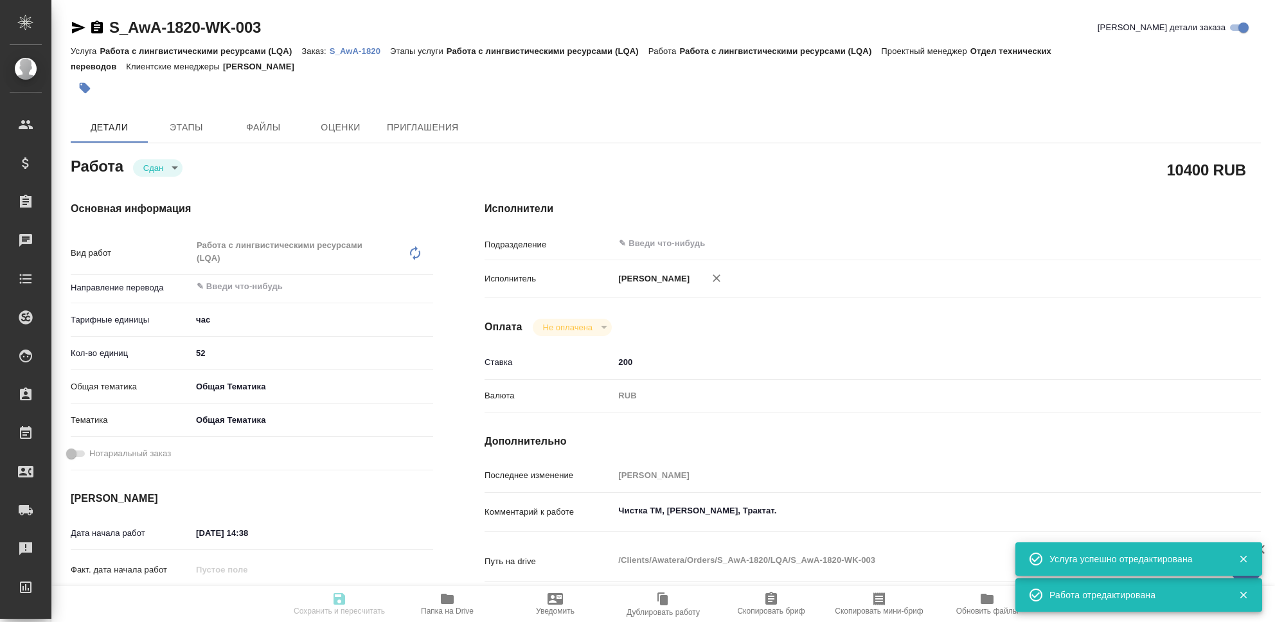
type textarea "x"
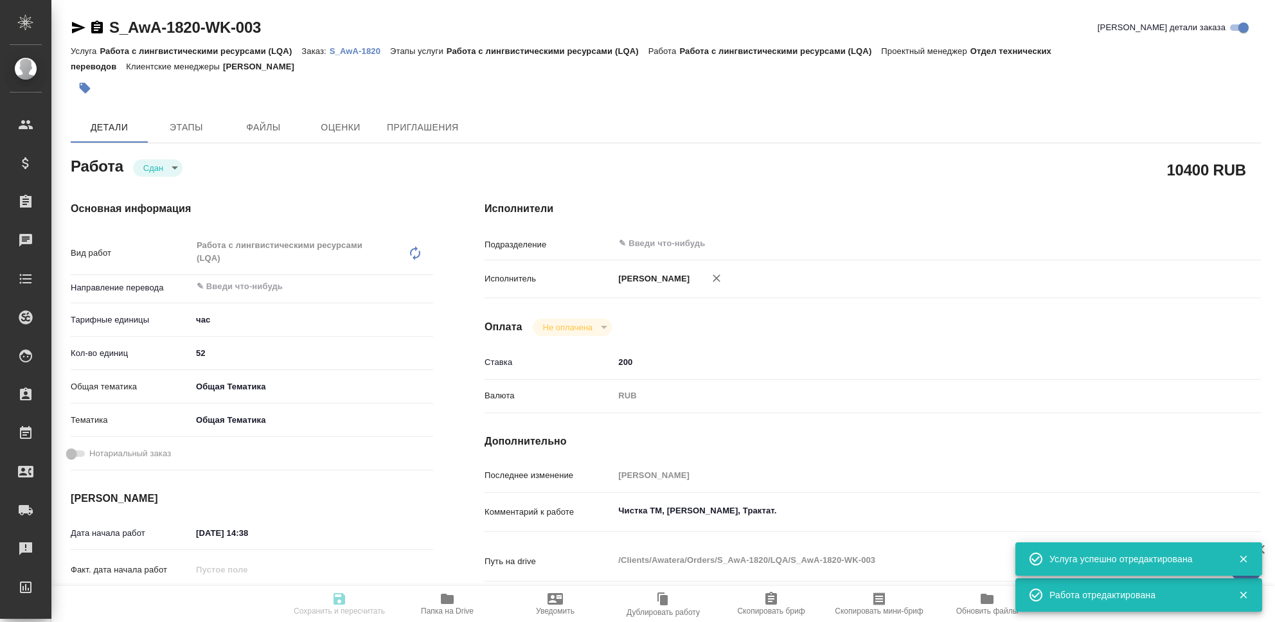
type textarea "x"
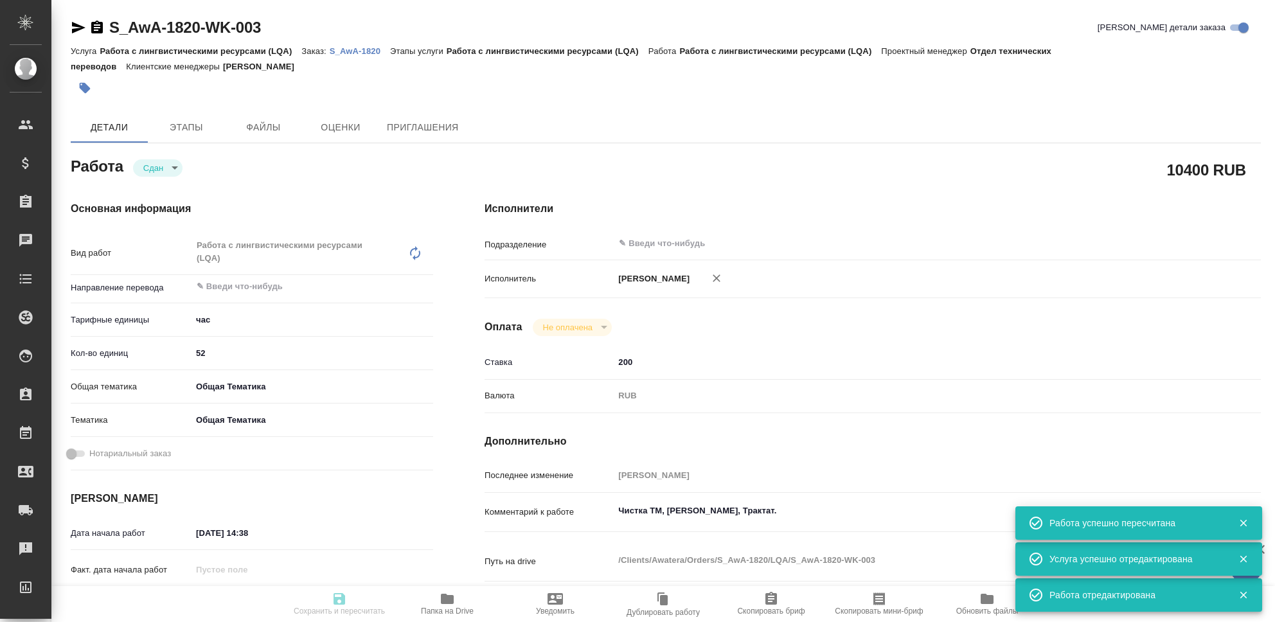
type input "closed"
type textarea "Работа с лингвистическими ресурсами (LQA)"
type textarea "x"
type input "5a8b1489cc6b4906c91bfd93"
type input "52"
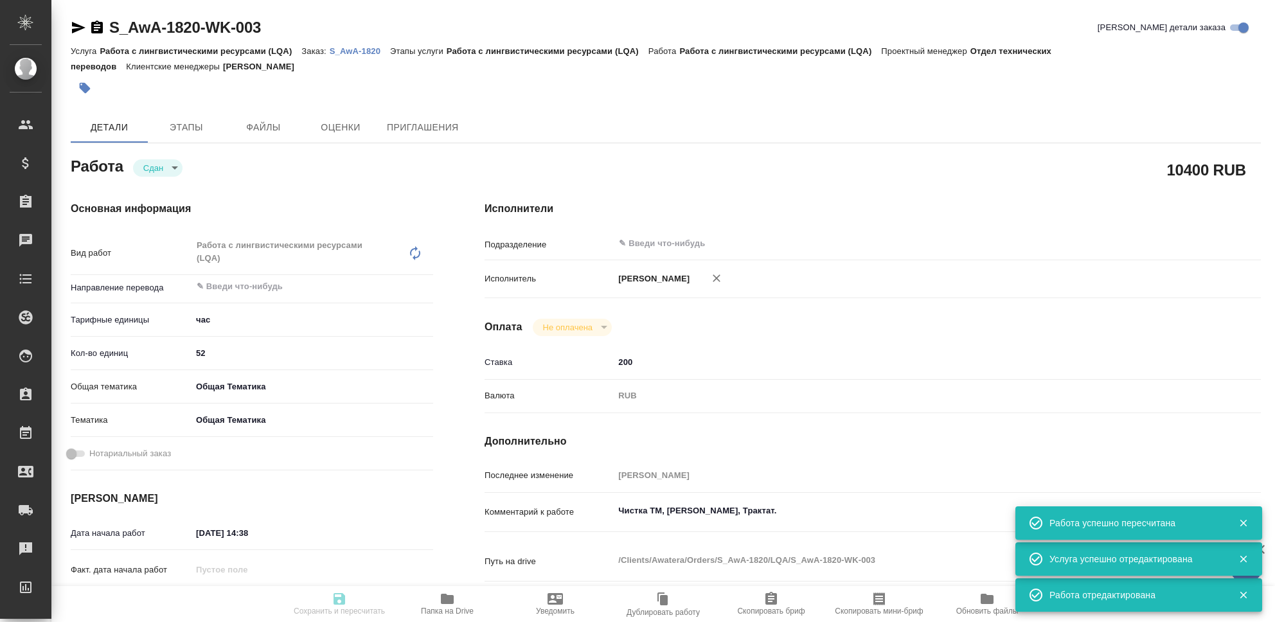
type input "obtem"
type input "6012b1ca196b0e5c9229a120"
type input "11.08.2025 14:38"
type input "16.08.2025 23:37"
type input "11.08.2025 14:39"
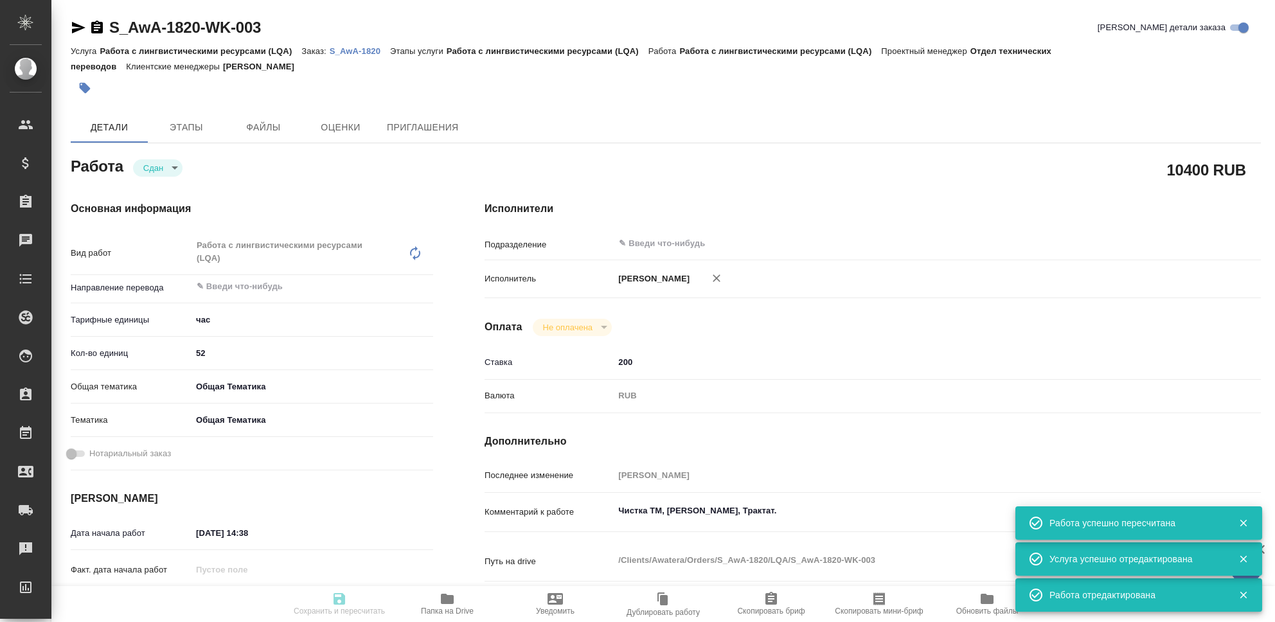
type input "16.08.2025 23:37"
type input "notPayed"
type input "200"
type input "RUB"
type input "[PERSON_NAME]"
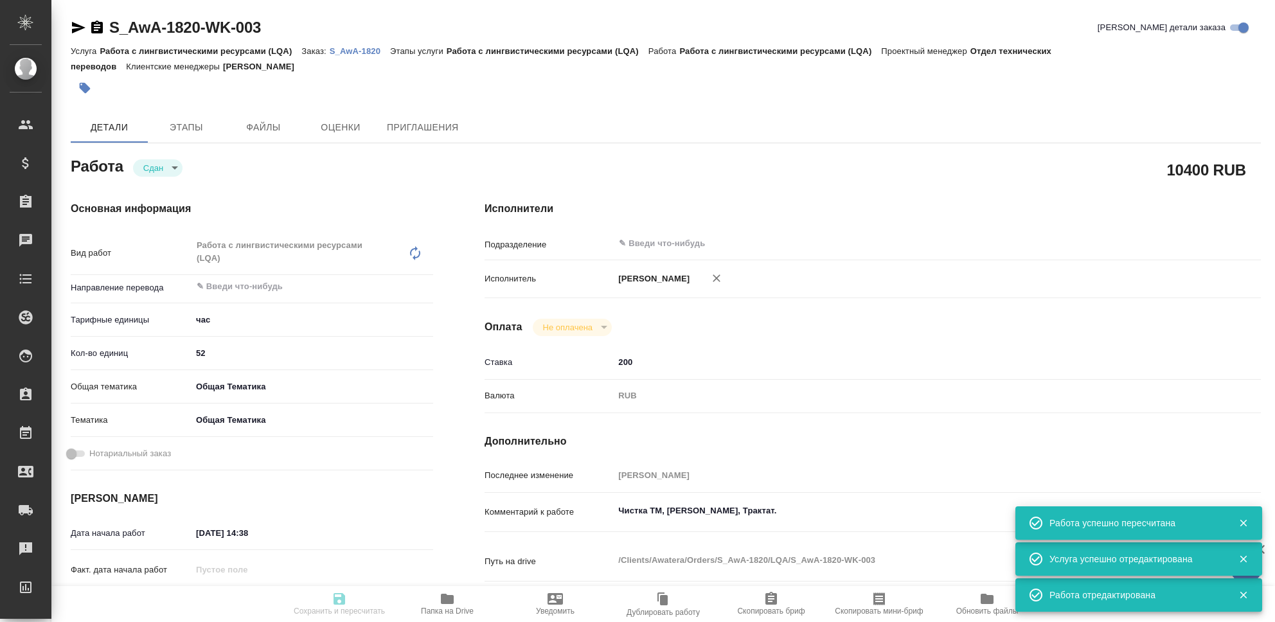
type textarea "Чистка ТМ, Орион Фарма, Трактат."
type textarea "x"
type textarea "/Clients/Awatera/Orders/S_AwA-1820/LQA/S_AwA-1820-WK-003"
type textarea "x"
type input "S_AwA-1820"
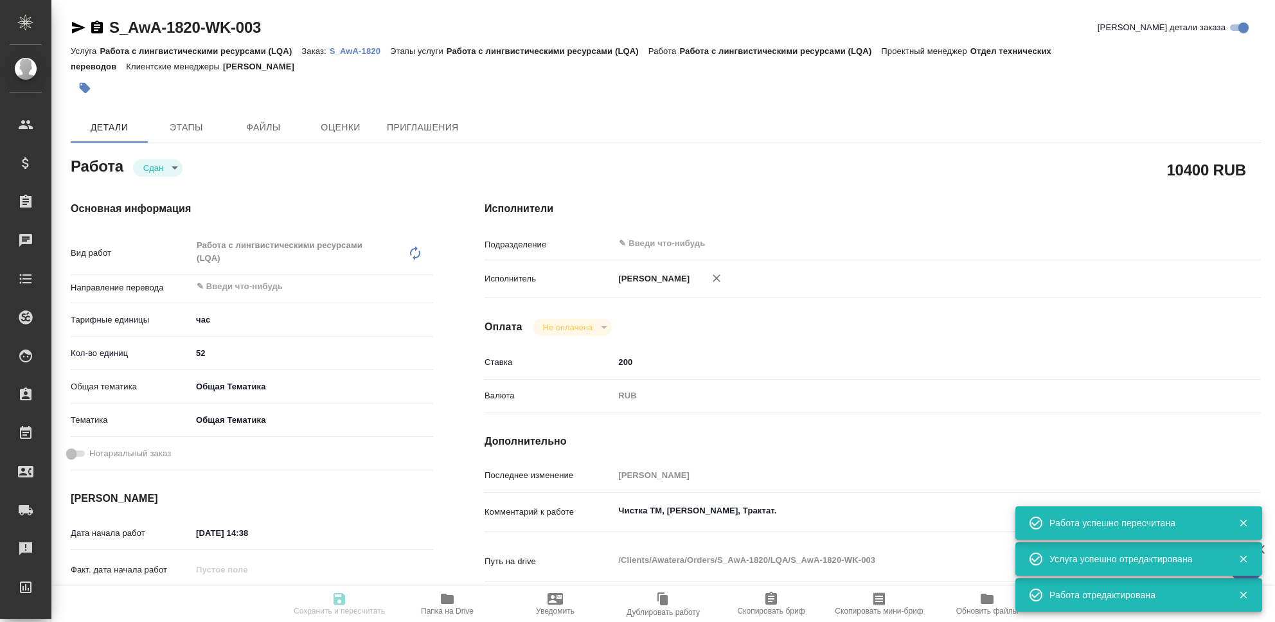
type input "Работа с лингвистическими ресурсами (LQA)"
type input "[PERSON_NAME]"
type input "/Clients/Awatera/Orders/S_AwA-1820"
type textarea "x"
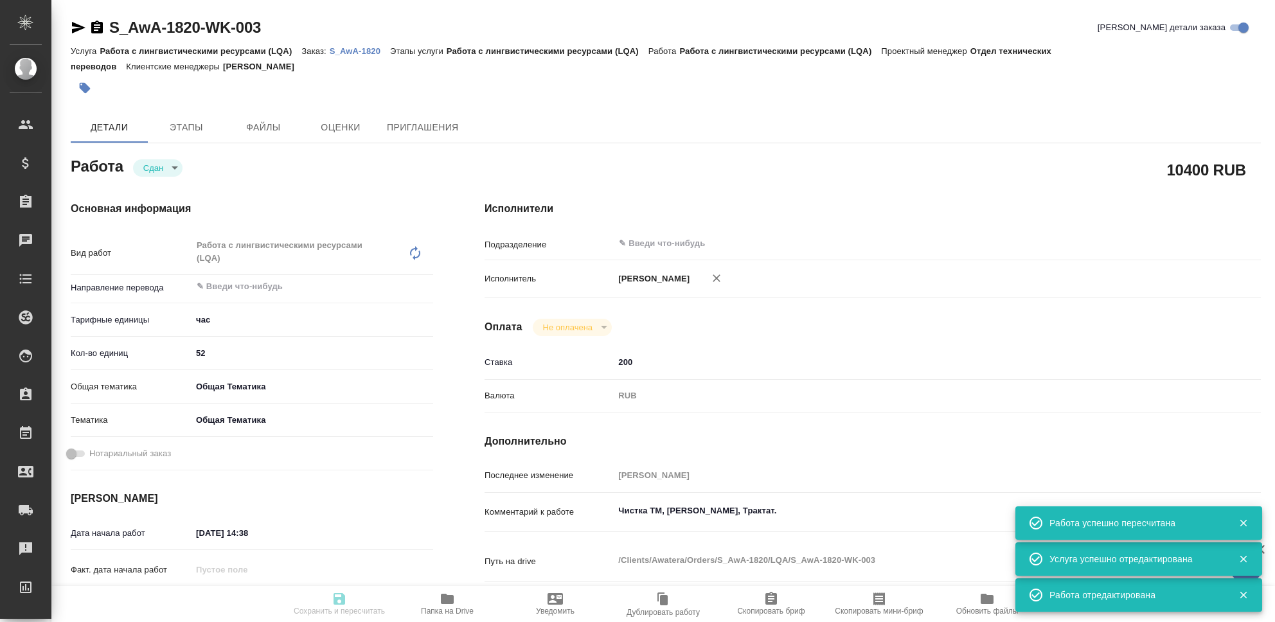
type textarea "x"
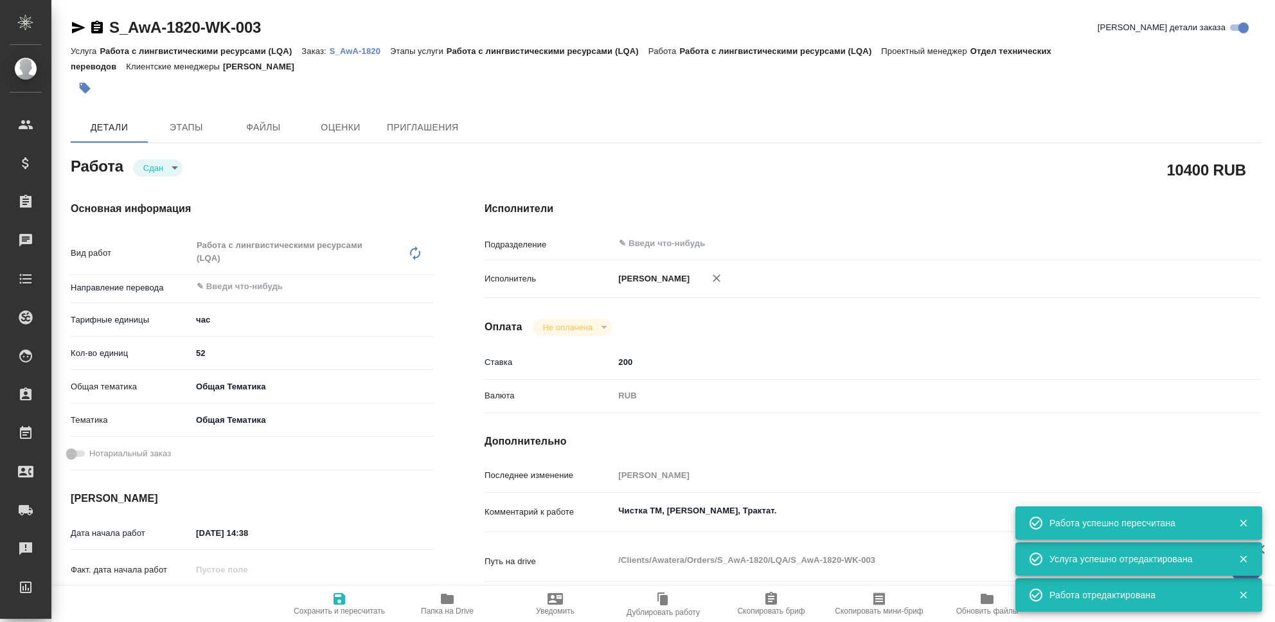
type textarea "x"
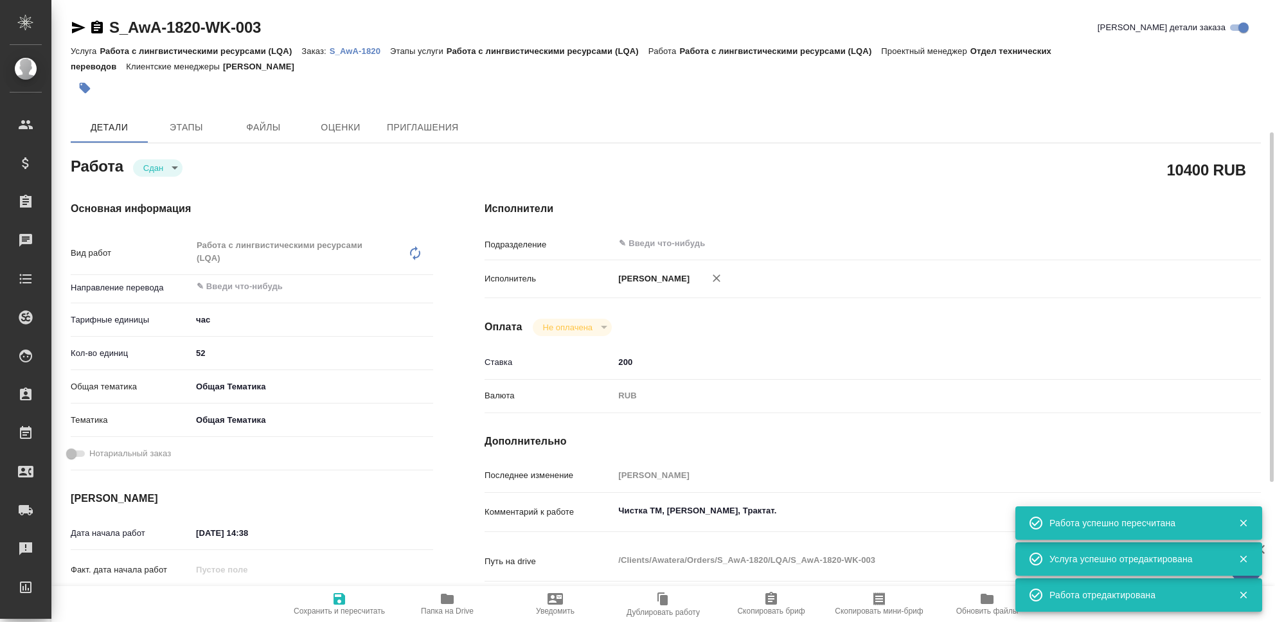
type textarea "x"
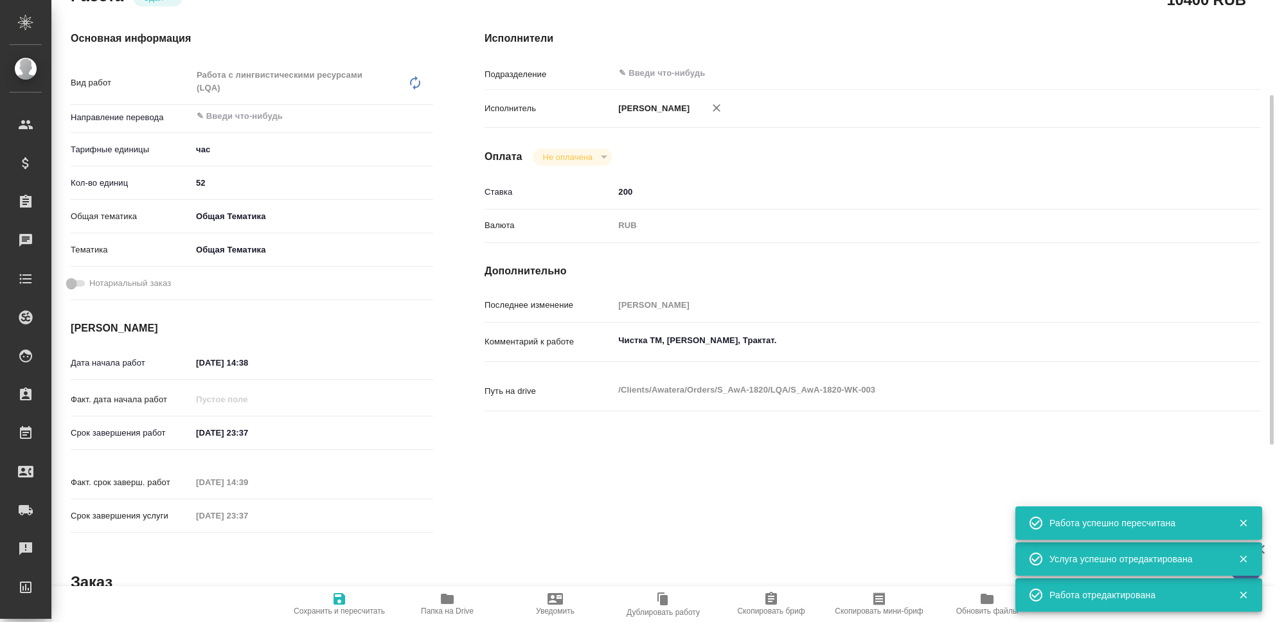
type textarea "x"
